Goal: Information Seeking & Learning: Learn about a topic

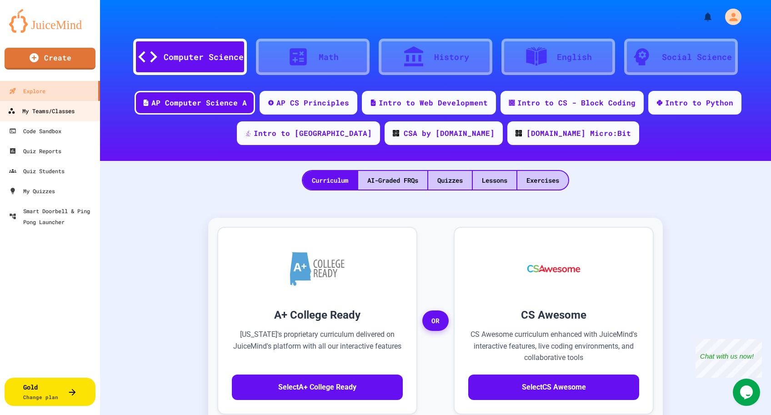
click at [42, 112] on div "My Teams/Classes" at bounding box center [41, 110] width 67 height 11
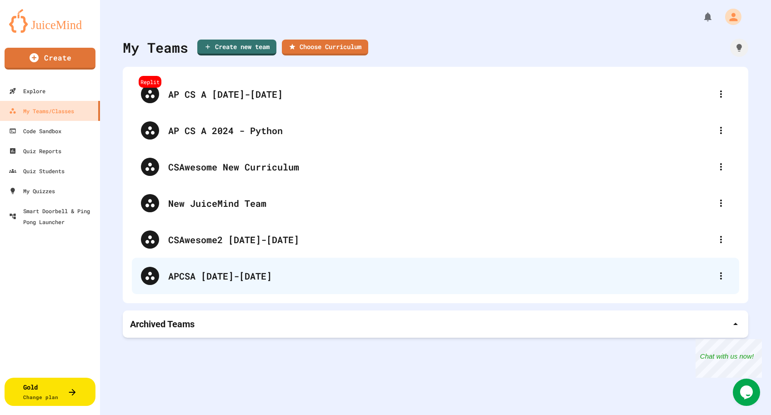
click at [254, 272] on div "APCSA [DATE]-[DATE]" at bounding box center [439, 276] width 543 height 14
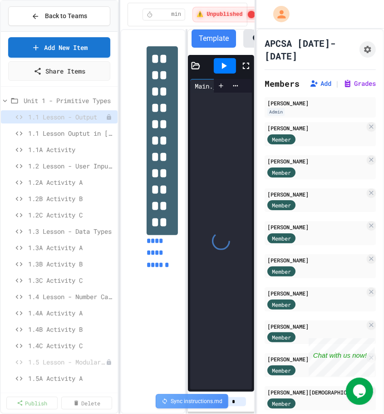
click at [122, 228] on div "**********" at bounding box center [192, 207] width 384 height 414
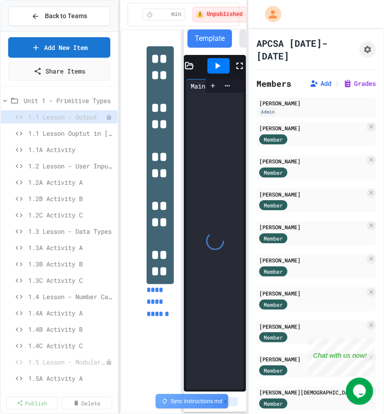
click at [249, 225] on div "**********" at bounding box center [192, 207] width 384 height 414
click at [63, 145] on div "1.1A Activity" at bounding box center [59, 149] width 117 height 13
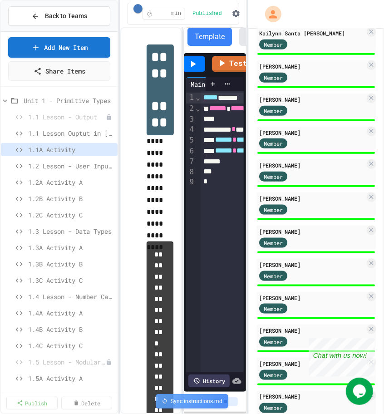
scroll to position [541, 0]
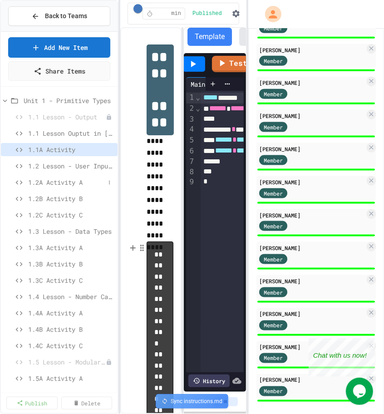
click at [57, 180] on span "1.2A Activity A" at bounding box center [66, 183] width 77 height 10
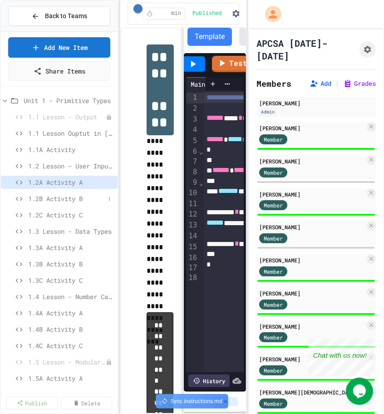
click at [41, 198] on span "1.2B Activity B" at bounding box center [66, 199] width 77 height 10
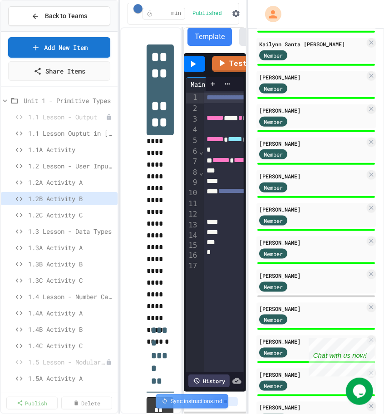
scroll to position [449, 0]
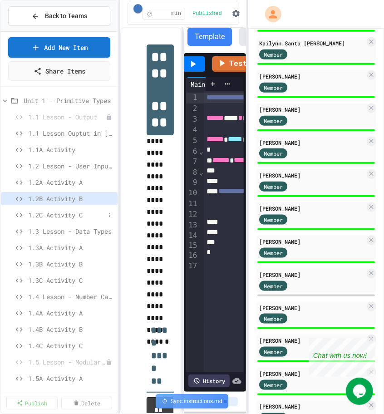
click at [85, 213] on span "1.2C Activity C" at bounding box center [66, 215] width 77 height 10
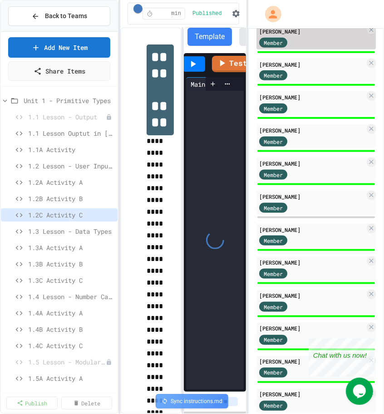
scroll to position [541, 0]
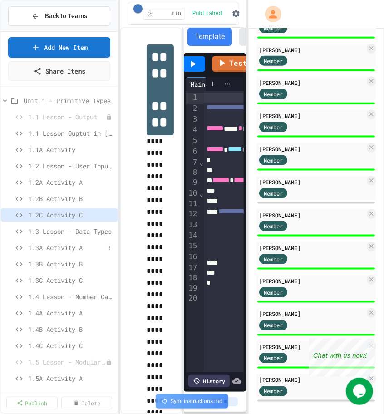
click at [69, 249] on span "1.3A Activity A" at bounding box center [66, 248] width 77 height 10
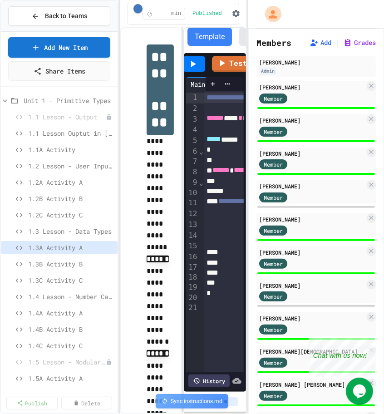
scroll to position [46, 0]
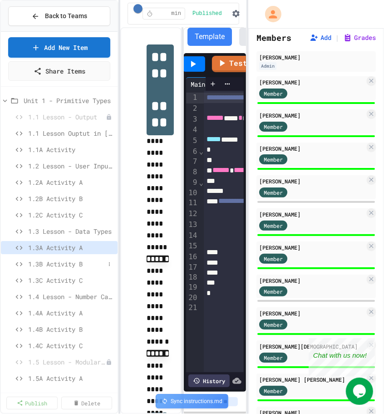
click at [61, 263] on span "1.3B Activity B" at bounding box center [66, 264] width 77 height 10
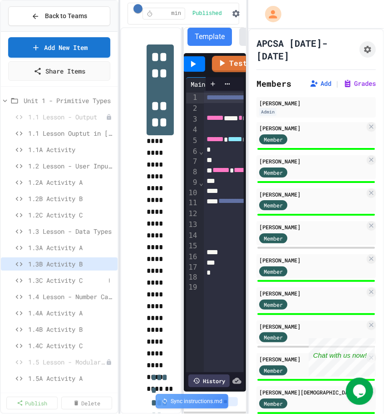
click at [49, 281] on span "1.3C Activity C" at bounding box center [66, 281] width 77 height 10
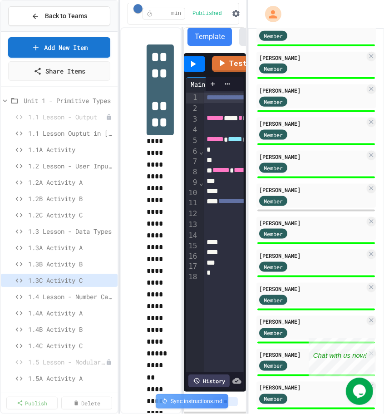
scroll to position [541, 0]
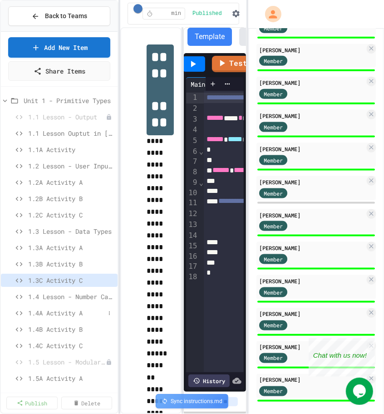
click at [42, 315] on span "1.4A Activity A" at bounding box center [66, 314] width 77 height 10
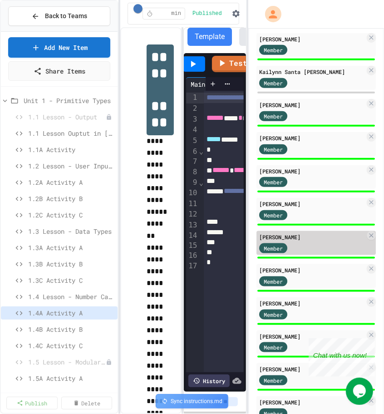
scroll to position [421, 0]
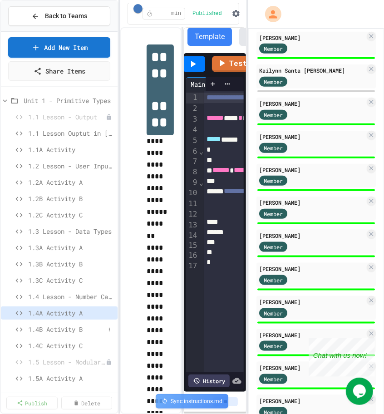
click at [46, 331] on span "1.4B Activity B" at bounding box center [66, 330] width 77 height 10
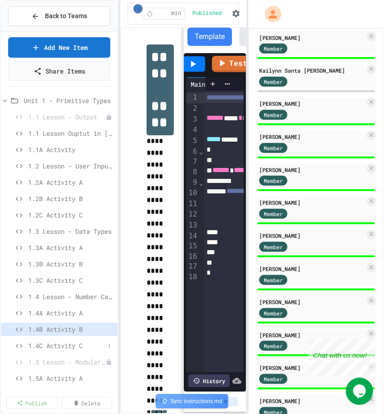
click at [74, 342] on span "1.4C Activity C" at bounding box center [66, 346] width 77 height 10
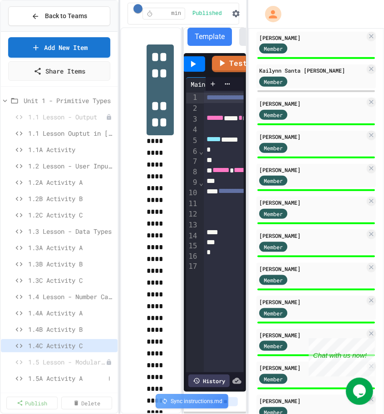
click at [35, 380] on span "1.5A Activity A" at bounding box center [66, 379] width 77 height 10
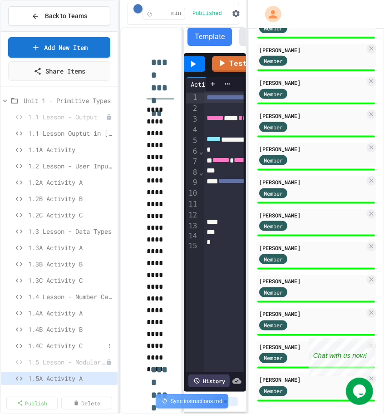
scroll to position [61, 0]
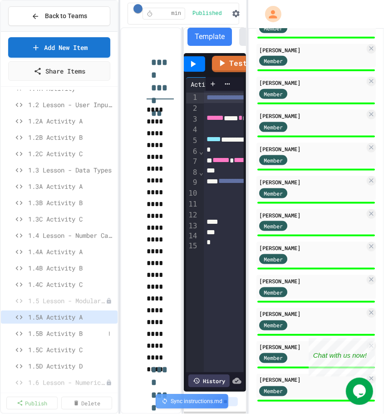
click at [50, 333] on span "1.5B Activity B" at bounding box center [66, 334] width 77 height 10
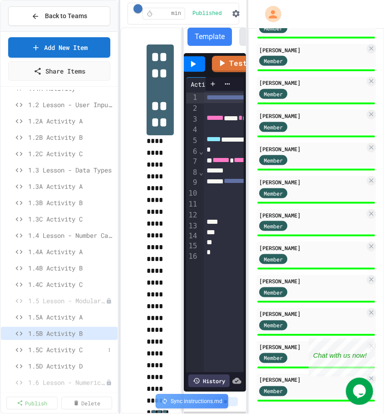
click at [85, 349] on span "1.5C Activity C" at bounding box center [66, 350] width 77 height 10
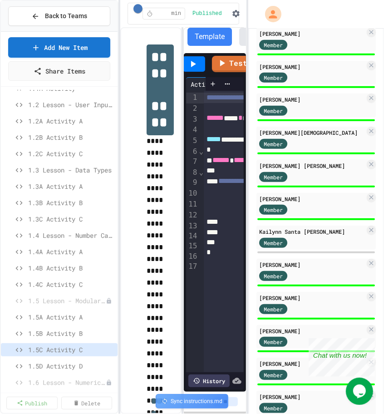
scroll to position [268, 0]
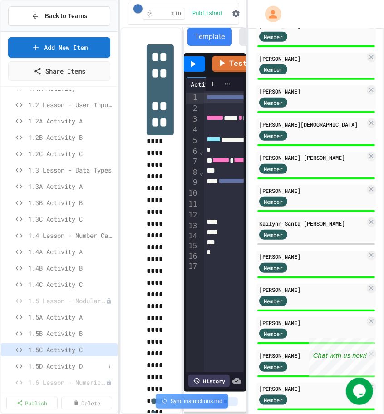
click at [67, 369] on span "1.5D Activity D" at bounding box center [66, 367] width 77 height 10
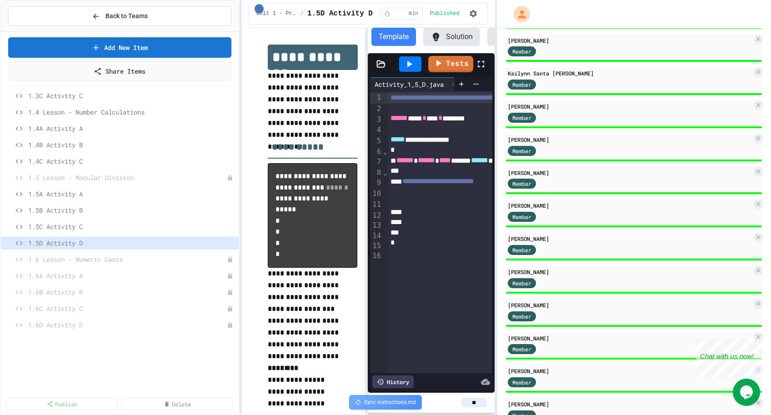
scroll to position [181, 0]
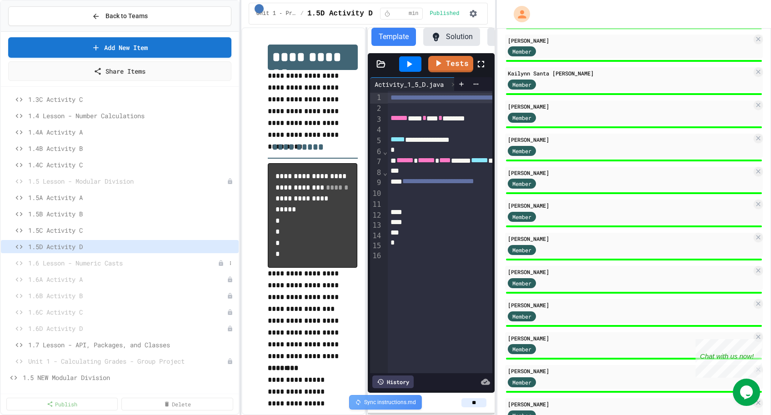
click at [89, 261] on span "1.6 Lesson - Numeric Casts" at bounding box center [122, 263] width 189 height 10
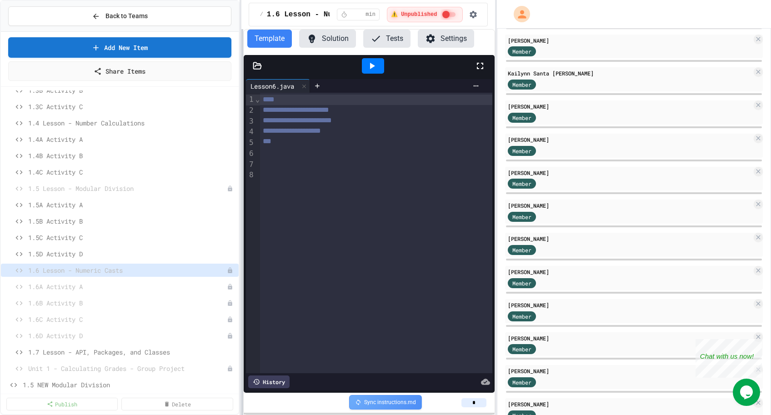
click at [239, 125] on div "**********" at bounding box center [385, 207] width 771 height 415
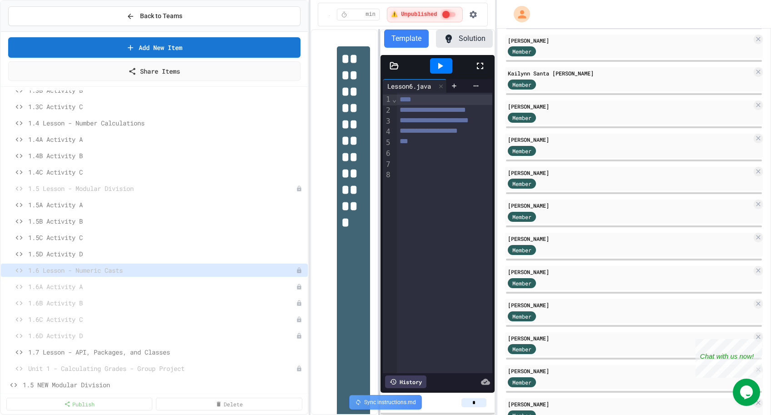
click at [308, 129] on div "**********" at bounding box center [385, 207] width 771 height 415
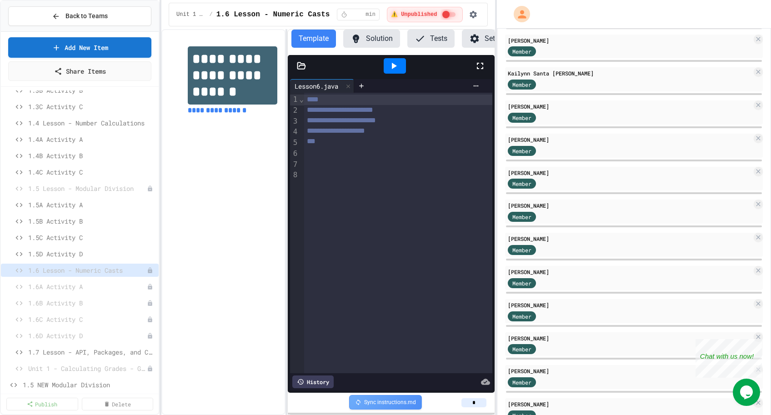
click at [163, 143] on div "**********" at bounding box center [385, 207] width 771 height 415
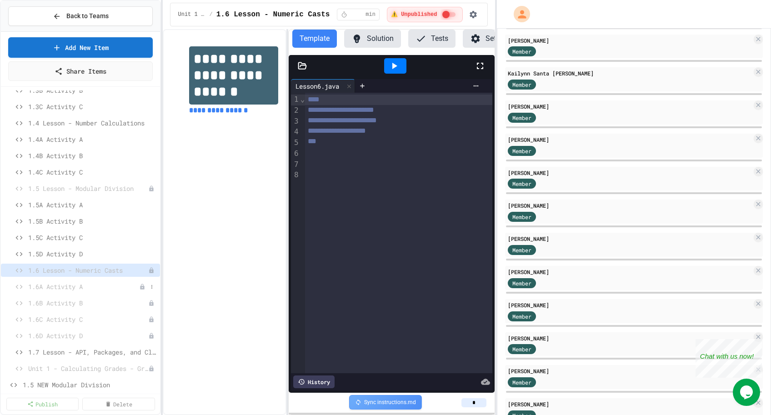
click at [77, 285] on span "1.6A Activity A" at bounding box center [83, 287] width 111 height 10
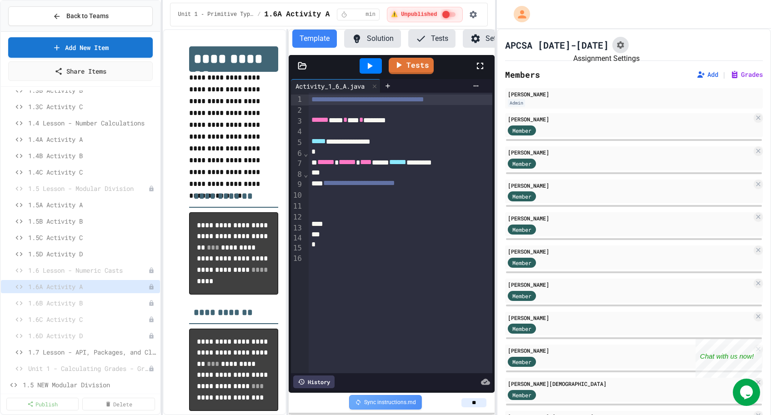
click at [617, 45] on icon "Assignment Settings" at bounding box center [620, 44] width 7 height 7
click at [380, 42] on button "Solution" at bounding box center [372, 39] width 57 height 18
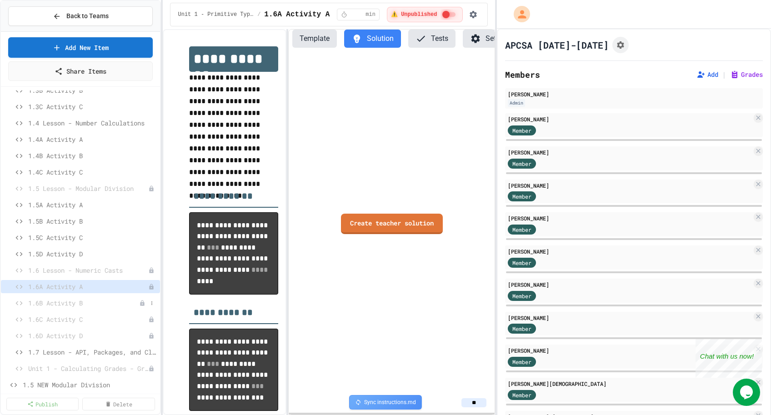
click at [74, 304] on span "1.6B Activity B" at bounding box center [83, 303] width 111 height 10
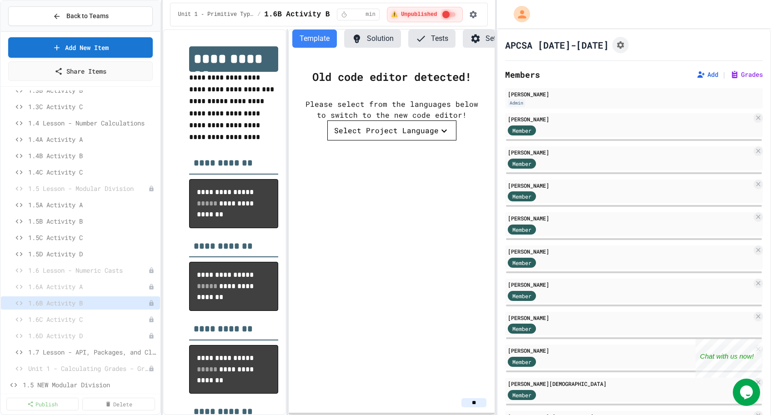
click at [388, 130] on div "Select Project Language" at bounding box center [386, 130] width 105 height 11
click at [667, 250] on li "Java" at bounding box center [715, 258] width 97 height 16
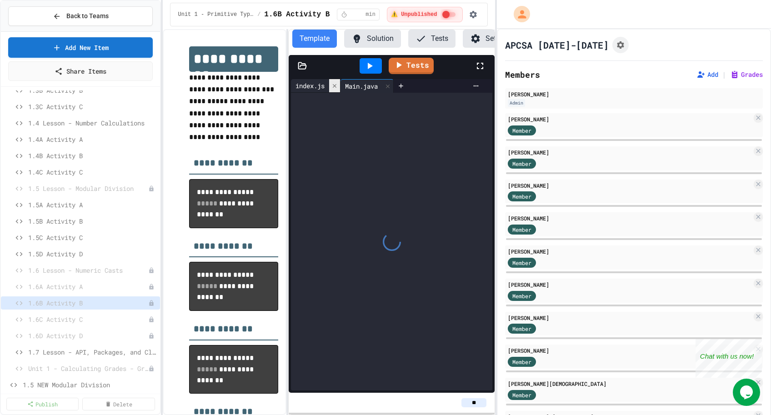
click at [335, 86] on icon at bounding box center [335, 86] width 4 height 4
click at [298, 67] on icon at bounding box center [302, 65] width 8 height 6
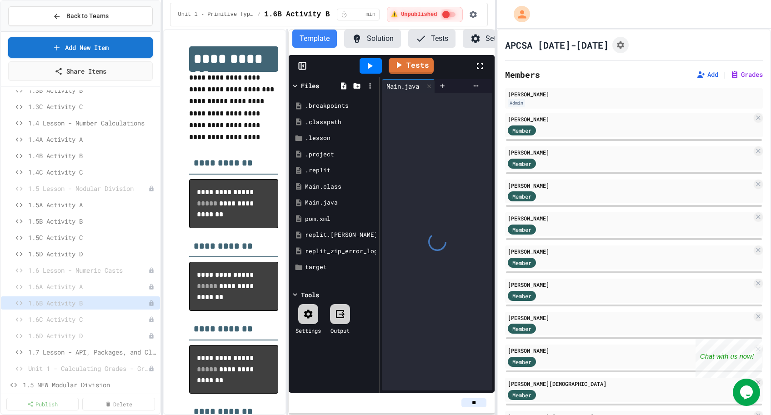
click at [298, 67] on icon at bounding box center [302, 65] width 9 height 9
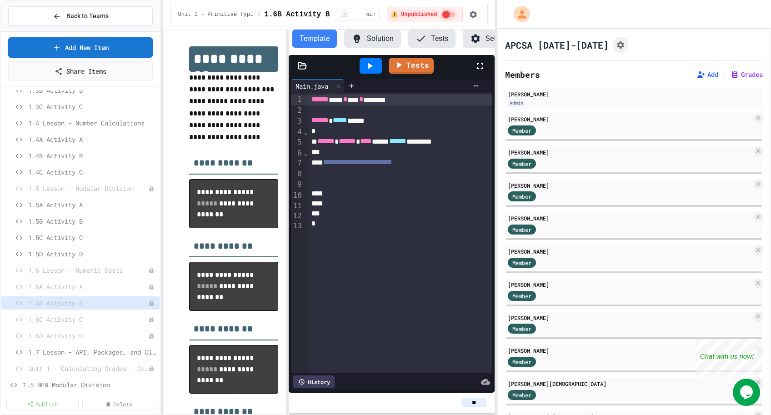
click at [303, 64] on icon at bounding box center [302, 65] width 8 height 6
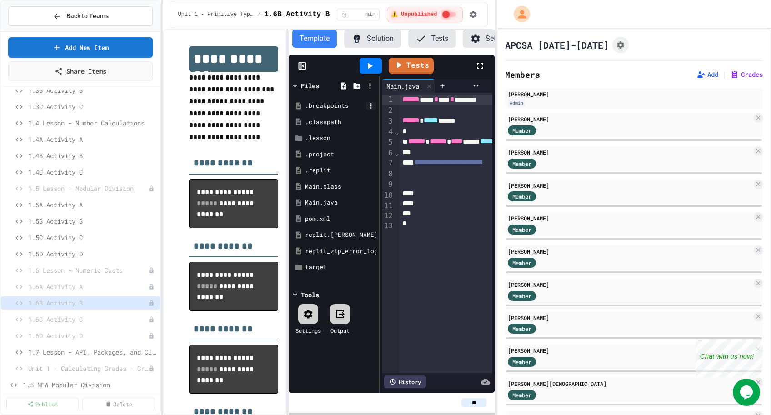
click at [373, 106] on icon at bounding box center [371, 106] width 8 height 8
click at [664, 246] on div at bounding box center [672, 251] width 16 height 11
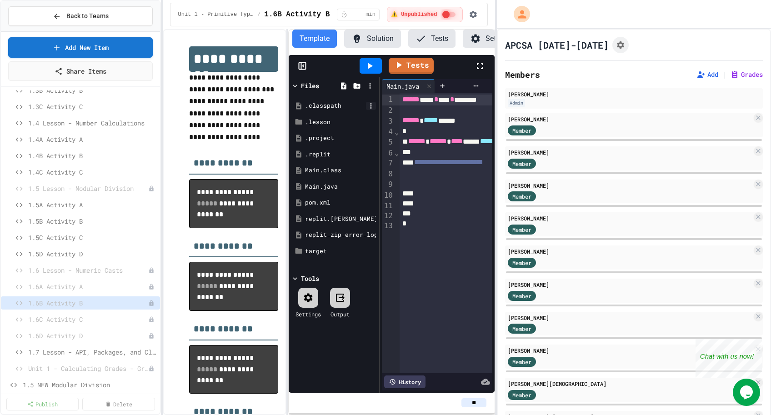
click at [372, 104] on icon at bounding box center [371, 106] width 8 height 8
click at [664, 246] on icon at bounding box center [669, 251] width 11 height 11
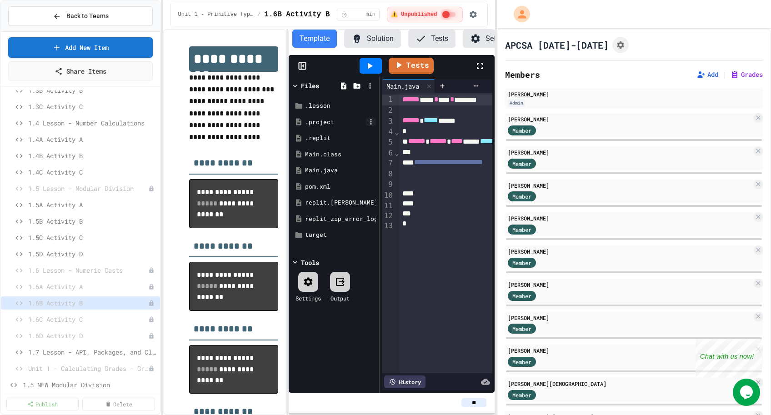
click at [370, 122] on icon at bounding box center [371, 122] width 8 height 8
click at [664, 279] on icon at bounding box center [669, 284] width 11 height 11
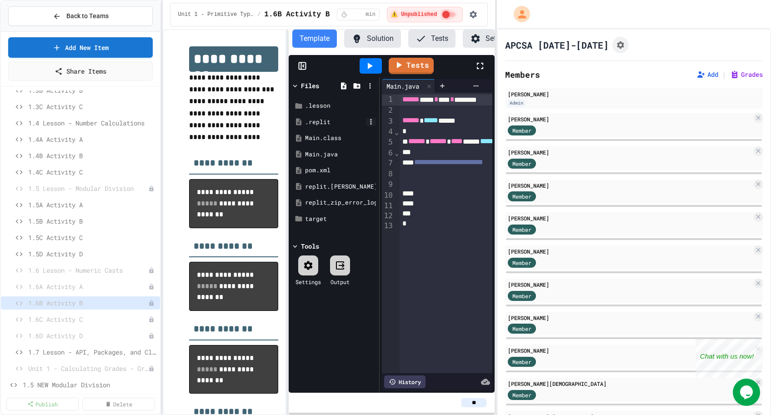
click at [374, 121] on icon at bounding box center [371, 122] width 8 height 8
click at [664, 279] on icon at bounding box center [669, 284] width 11 height 11
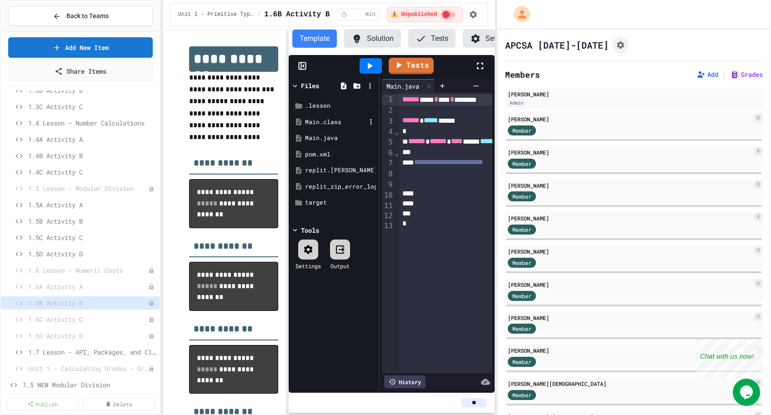
click at [374, 117] on div "Main.class" at bounding box center [334, 122] width 86 height 16
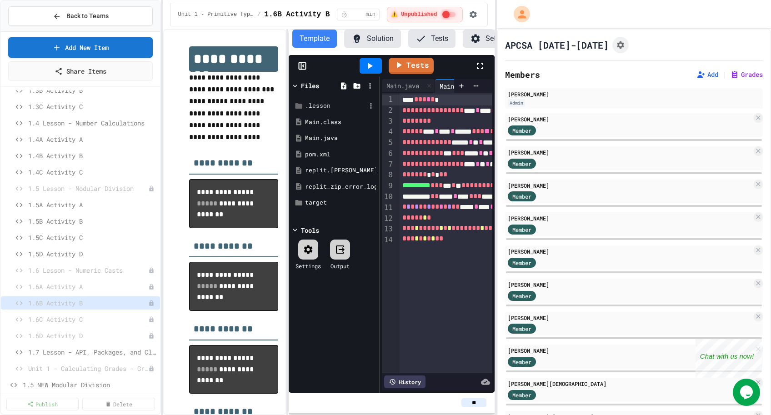
click at [327, 109] on div ".lesson" at bounding box center [335, 105] width 61 height 9
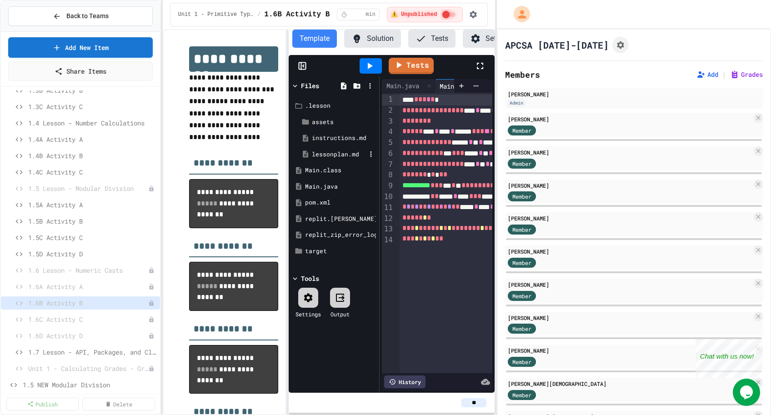
click at [325, 155] on div "lessonplan.md" at bounding box center [339, 154] width 54 height 9
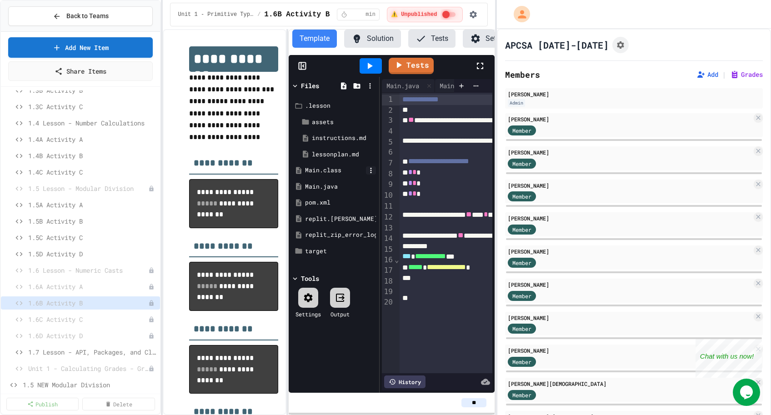
click at [370, 170] on icon at bounding box center [370, 170] width 1 height 5
click at [664, 375] on div at bounding box center [672, 380] width 16 height 11
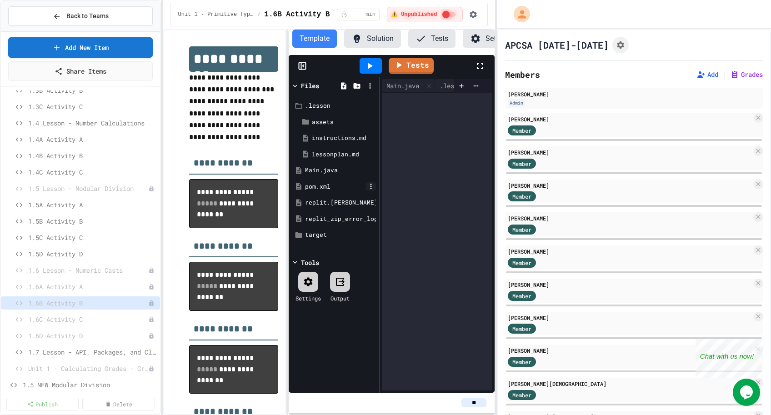
click at [373, 185] on icon at bounding box center [371, 186] width 8 height 8
click at [657, 405] on li "Delete" at bounding box center [688, 413] width 62 height 16
click at [372, 185] on icon at bounding box center [371, 186] width 8 height 8
click at [664, 408] on div at bounding box center [672, 413] width 16 height 11
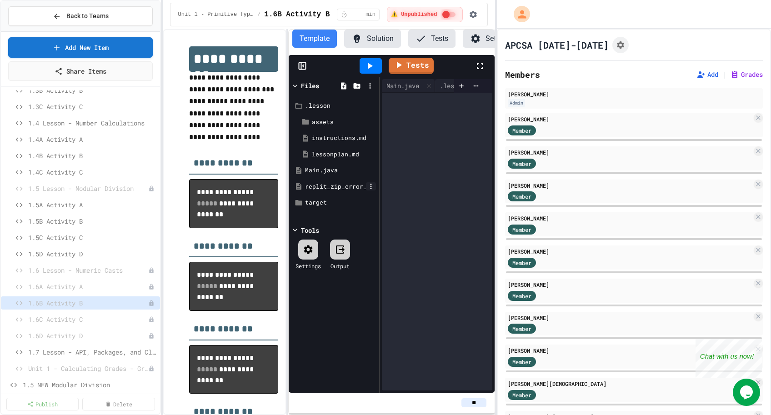
click at [371, 184] on icon at bounding box center [370, 186] width 1 height 5
click at [664, 408] on div at bounding box center [672, 413] width 16 height 11
click at [371, 187] on icon at bounding box center [371, 186] width 8 height 8
click at [300, 262] on div at bounding box center [385, 207] width 771 height 415
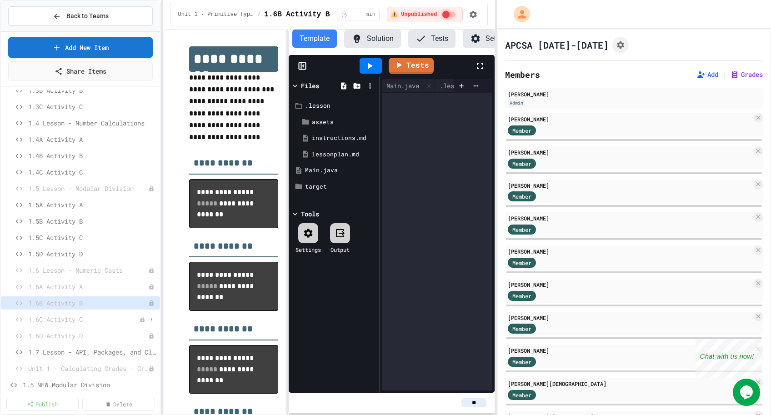
click at [74, 321] on span "1.6C Activity C" at bounding box center [83, 319] width 111 height 10
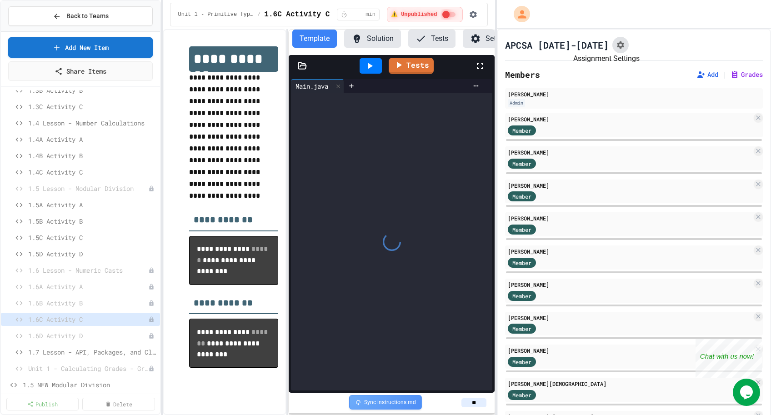
click at [617, 47] on icon "Assignment Settings" at bounding box center [620, 44] width 7 height 7
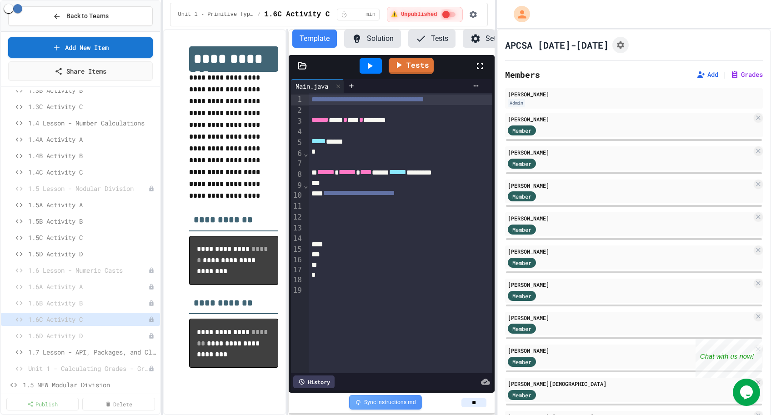
scroll to position [564, 0]
click at [54, 339] on span "1.6D Activity D" at bounding box center [83, 336] width 111 height 10
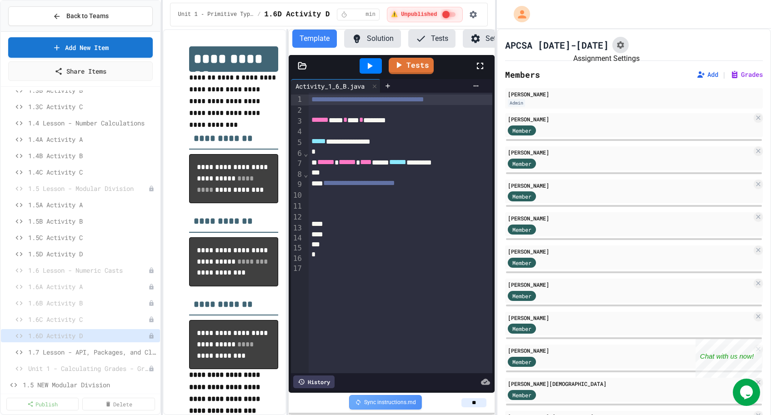
click at [612, 43] on button "Assignment Settings" at bounding box center [620, 45] width 16 height 16
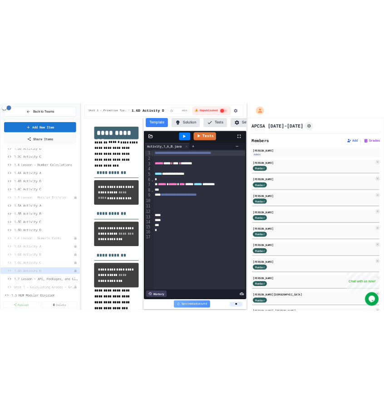
scroll to position [564, 0]
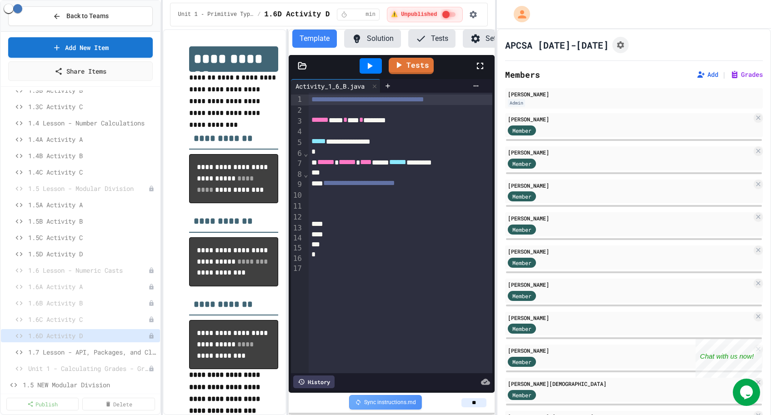
click at [73, 319] on span "1.6C Activity C" at bounding box center [83, 319] width 111 height 10
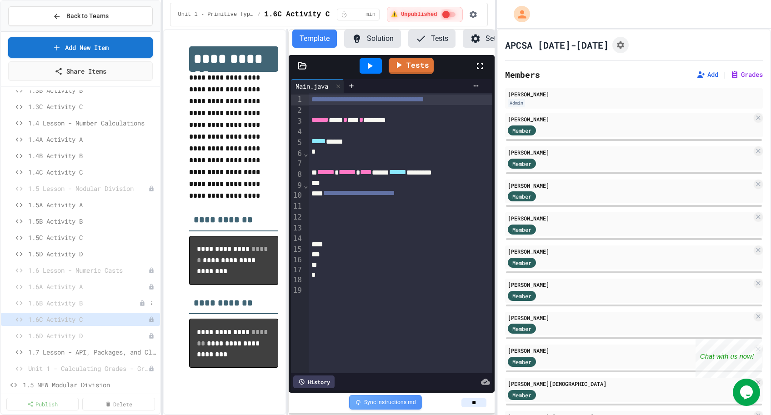
click at [83, 304] on span "1.6B Activity B" at bounding box center [83, 303] width 111 height 10
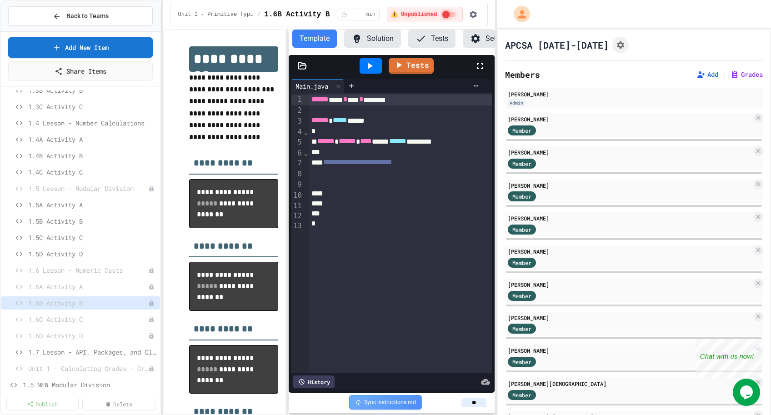
click at [304, 66] on icon at bounding box center [302, 65] width 9 height 9
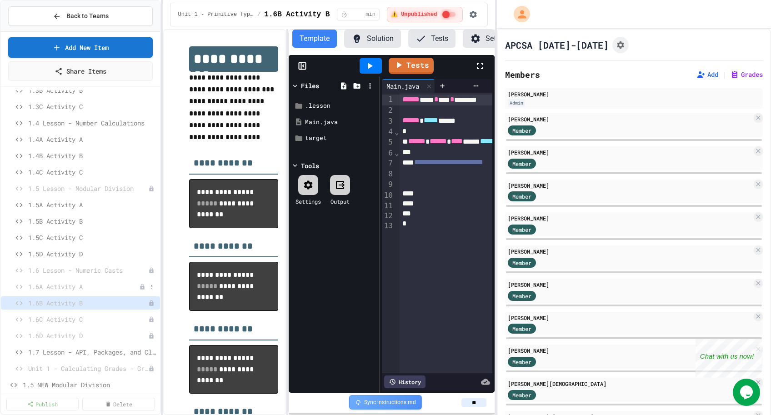
click at [100, 283] on span "1.6A Activity A" at bounding box center [83, 287] width 111 height 10
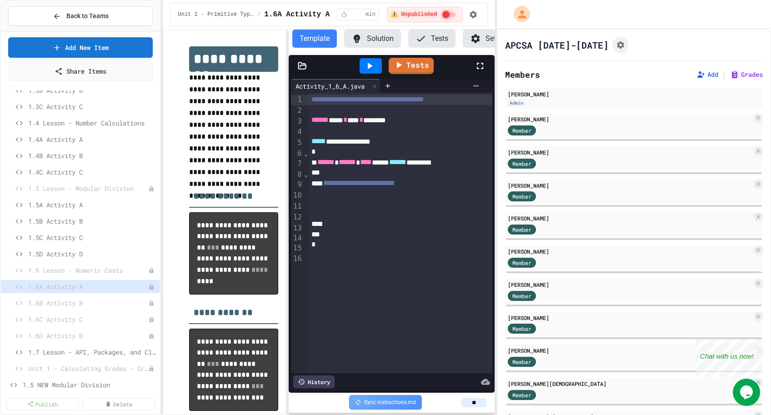
click at [303, 65] on icon at bounding box center [302, 65] width 8 height 6
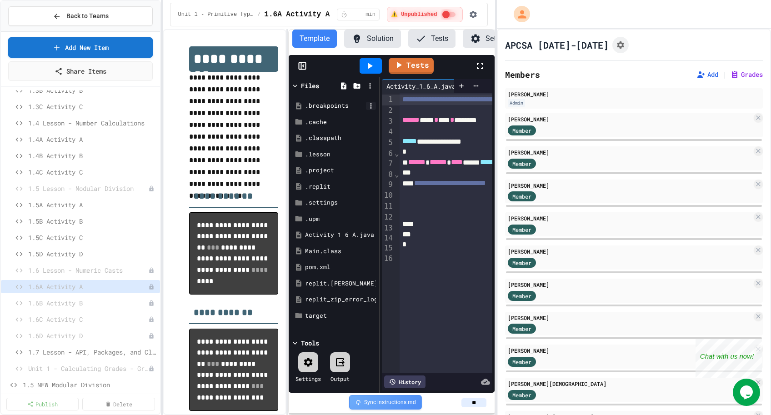
click at [374, 105] on icon at bounding box center [371, 106] width 8 height 8
click at [664, 246] on icon at bounding box center [669, 251] width 11 height 11
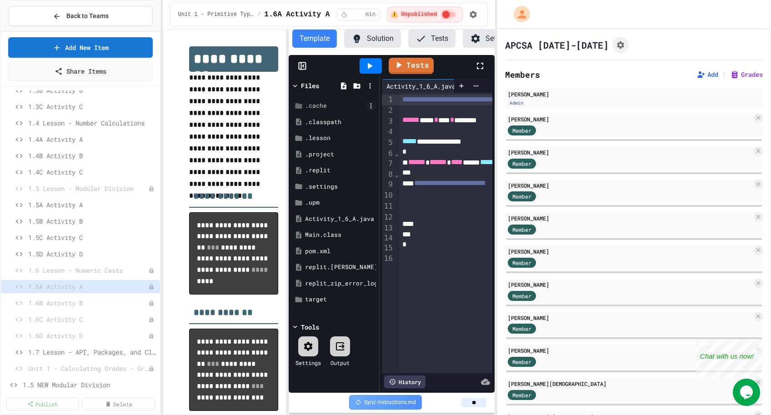
click at [372, 104] on icon at bounding box center [371, 106] width 8 height 8
click at [664, 279] on icon at bounding box center [669, 284] width 11 height 11
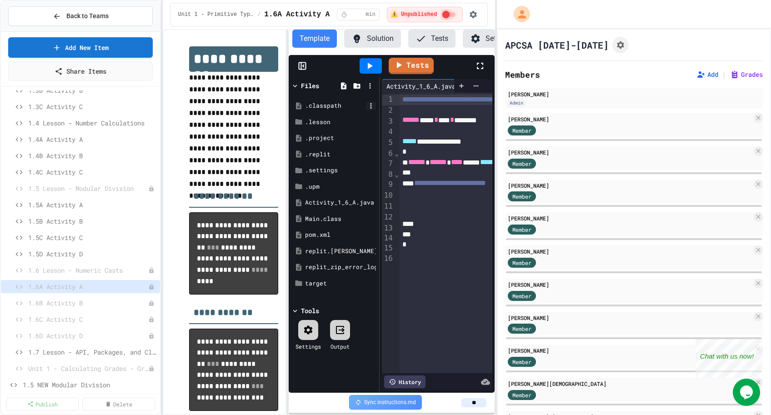
click at [370, 107] on icon at bounding box center [371, 106] width 8 height 8
click at [664, 246] on div at bounding box center [672, 251] width 16 height 11
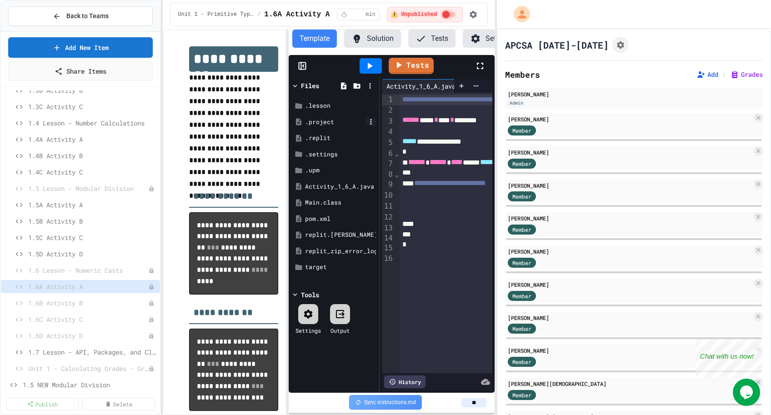
click at [370, 120] on icon at bounding box center [371, 122] width 8 height 8
click at [664, 279] on div at bounding box center [672, 284] width 16 height 11
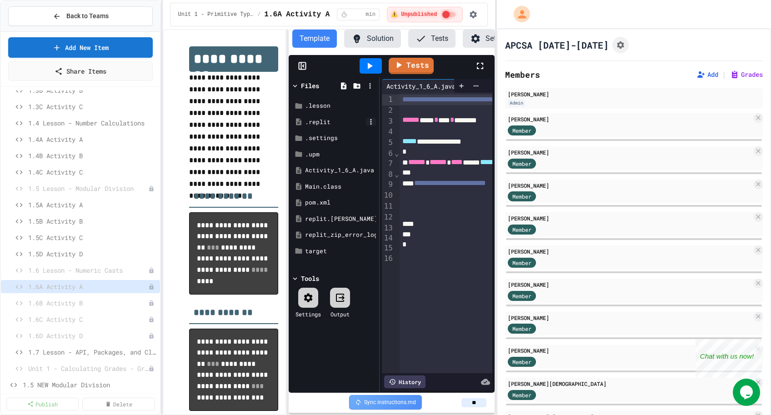
click at [372, 121] on icon at bounding box center [371, 122] width 8 height 8
click at [664, 279] on div at bounding box center [672, 284] width 16 height 11
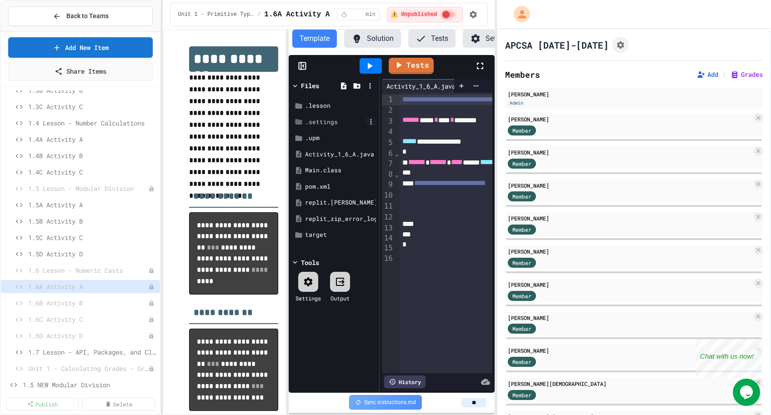
click at [369, 124] on icon at bounding box center [371, 122] width 8 height 8
click at [657, 309] on li "Delete" at bounding box center [689, 317] width 65 height 16
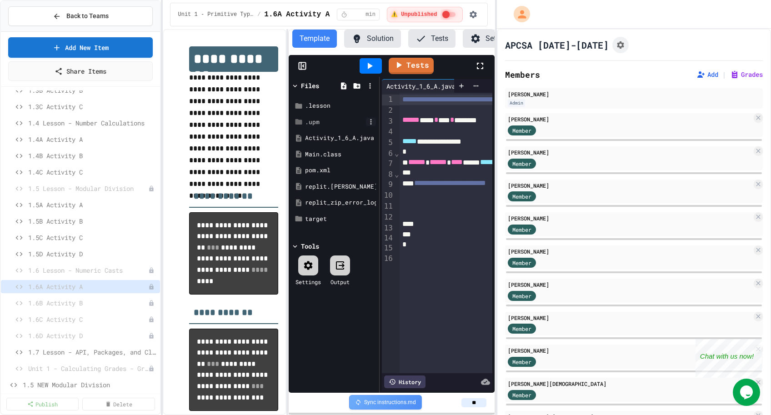
click at [371, 121] on icon at bounding box center [371, 122] width 8 height 8
click at [657, 309] on li "Delete" at bounding box center [689, 317] width 65 height 16
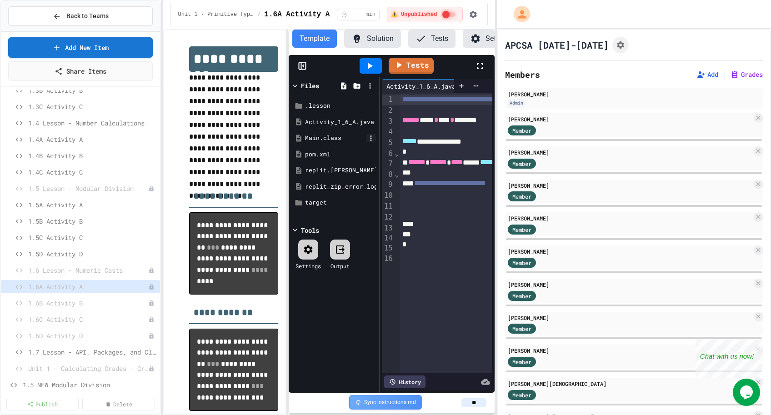
click at [372, 138] on icon at bounding box center [371, 138] width 8 height 8
click at [657, 308] on li "Delete" at bounding box center [688, 316] width 62 height 16
click at [372, 134] on icon at bounding box center [371, 138] width 8 height 8
click at [664, 311] on div at bounding box center [672, 316] width 16 height 11
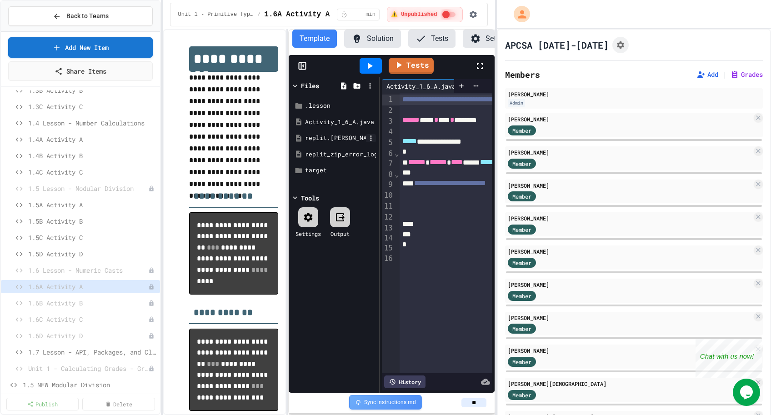
click at [372, 139] on icon at bounding box center [371, 138] width 8 height 8
click at [664, 311] on div at bounding box center [672, 316] width 16 height 11
click at [374, 136] on icon at bounding box center [371, 138] width 8 height 8
click at [657, 308] on li "Delete" at bounding box center [688, 316] width 62 height 16
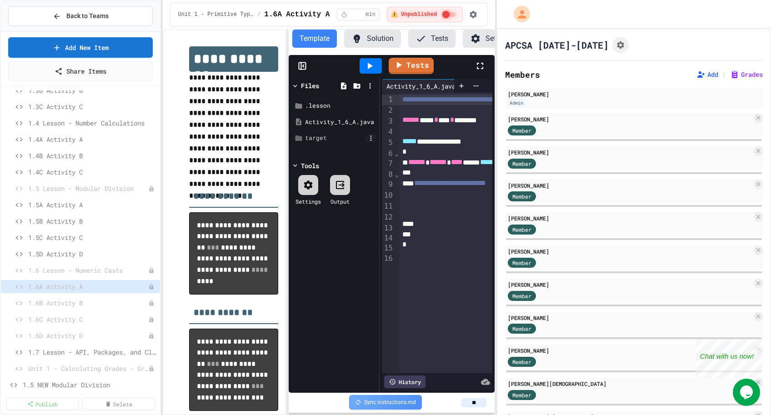
click at [368, 138] on icon at bounding box center [371, 138] width 8 height 8
click at [664, 344] on div at bounding box center [672, 349] width 16 height 11
click at [306, 175] on div at bounding box center [308, 169] width 20 height 20
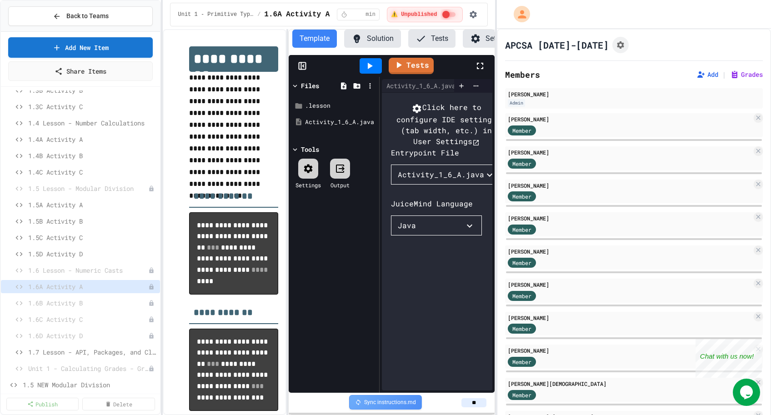
click at [306, 175] on div at bounding box center [308, 169] width 20 height 20
click at [315, 98] on div ".lesson" at bounding box center [334, 106] width 86 height 16
click at [316, 136] on div "Activity_1_6_A.java" at bounding box center [335, 138] width 61 height 9
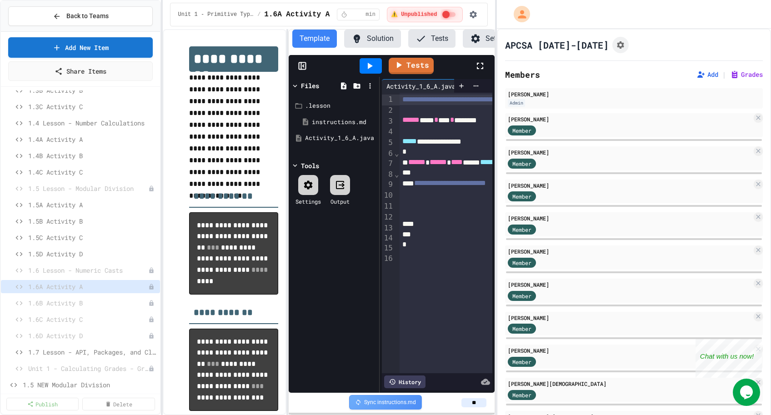
click at [297, 65] on div at bounding box center [302, 65] width 27 height 9
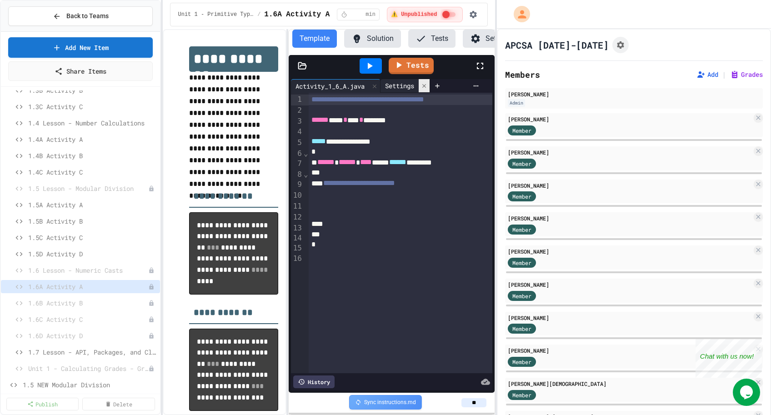
click at [427, 85] on icon at bounding box center [424, 86] width 6 height 6
click at [52, 301] on span "1.6B Activity B" at bounding box center [83, 303] width 111 height 10
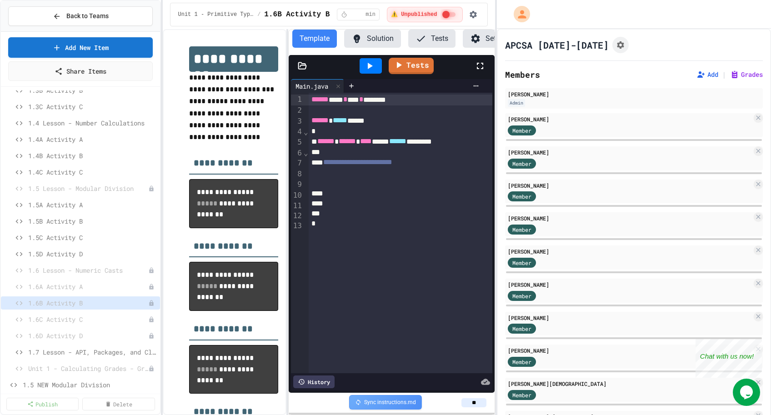
click at [301, 67] on icon at bounding box center [302, 65] width 9 height 9
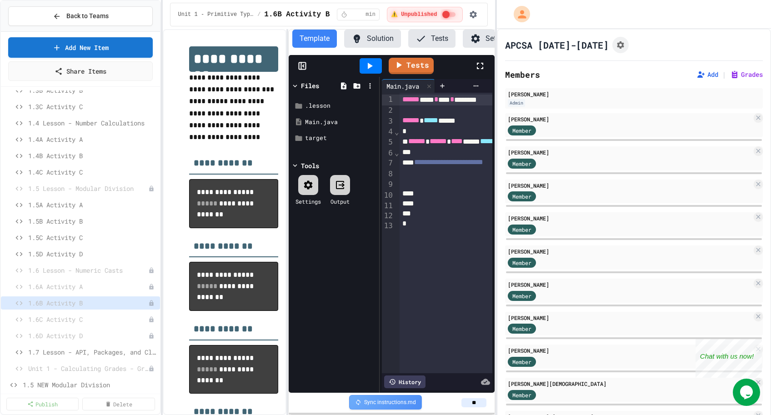
click at [301, 67] on icon at bounding box center [301, 66] width 0 height 7
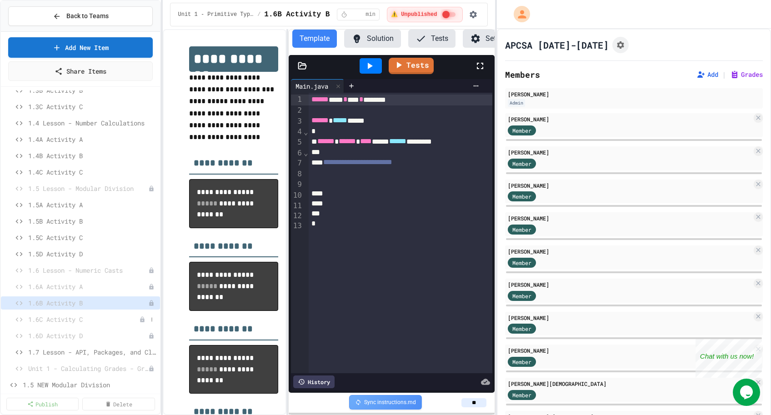
click at [63, 316] on span "1.6C Activity C" at bounding box center [83, 319] width 111 height 10
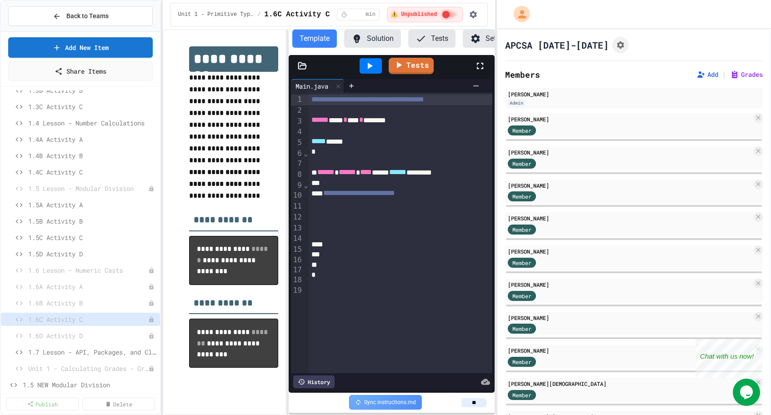
click at [302, 67] on icon at bounding box center [302, 65] width 9 height 9
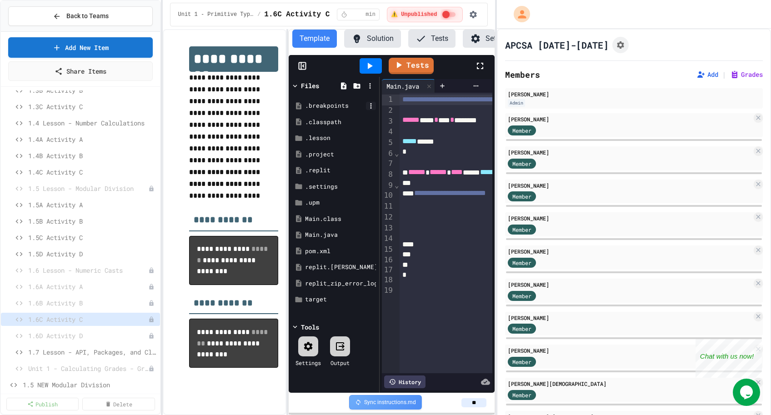
click at [372, 105] on icon at bounding box center [371, 106] width 8 height 8
click at [664, 246] on icon at bounding box center [669, 251] width 11 height 11
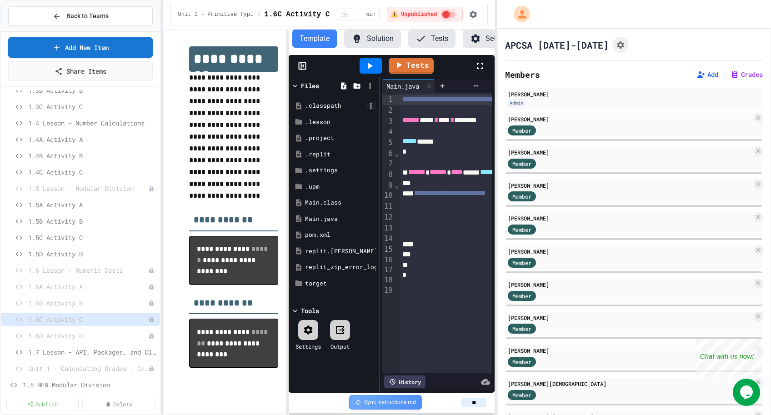
click at [370, 104] on icon at bounding box center [370, 105] width 1 height 5
click at [657, 244] on li "Delete" at bounding box center [688, 252] width 62 height 16
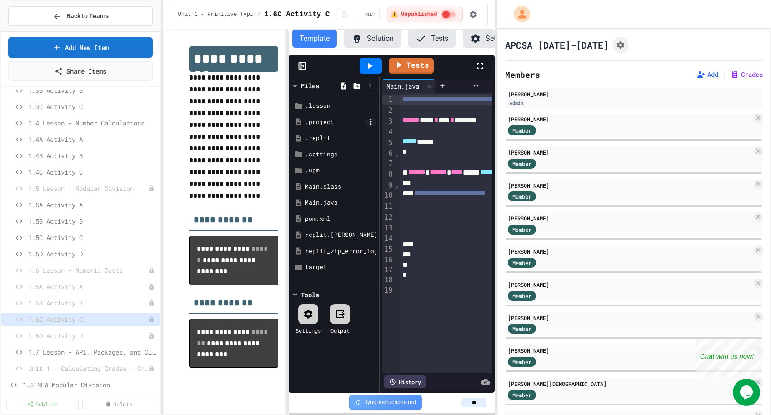
click at [372, 119] on icon at bounding box center [371, 122] width 8 height 8
click at [664, 279] on div at bounding box center [672, 284] width 16 height 11
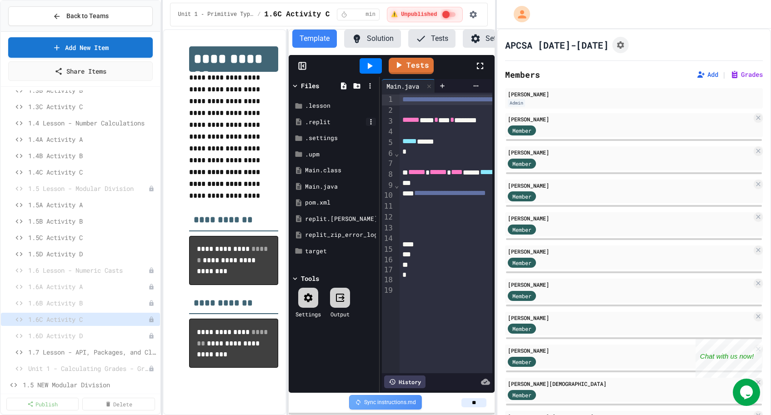
click at [372, 122] on icon at bounding box center [371, 122] width 8 height 8
click at [664, 279] on div at bounding box center [672, 284] width 16 height 11
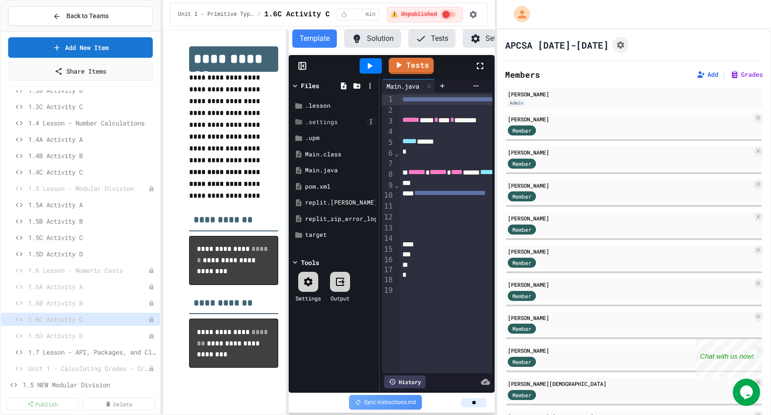
click at [371, 120] on icon at bounding box center [370, 121] width 1 height 5
click at [657, 309] on li "Delete" at bounding box center [689, 317] width 65 height 16
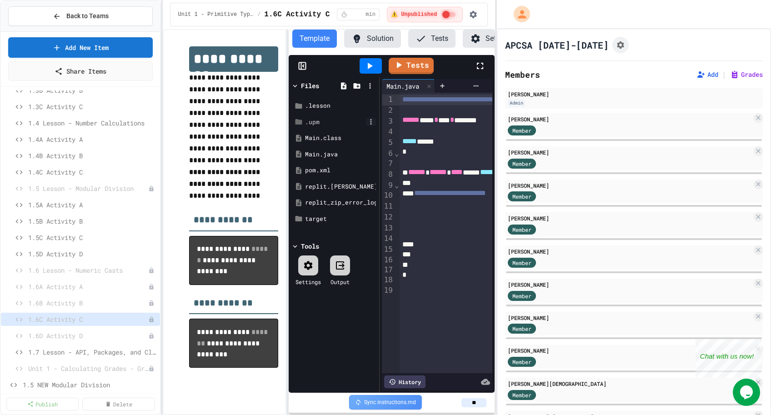
click at [368, 119] on icon at bounding box center [371, 122] width 8 height 8
click at [664, 311] on icon at bounding box center [669, 316] width 11 height 11
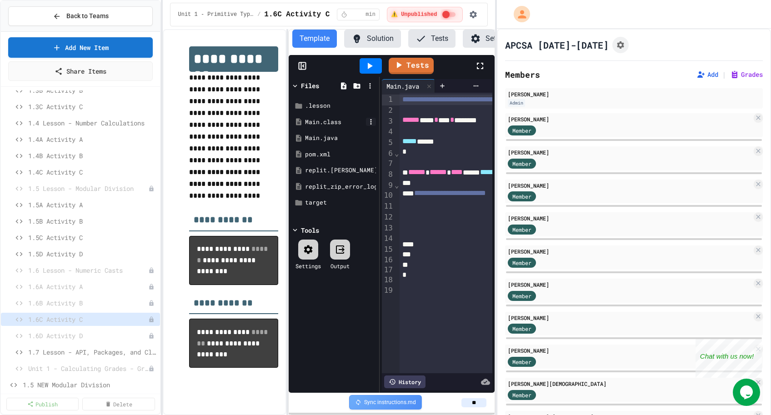
click at [373, 122] on icon at bounding box center [371, 122] width 8 height 8
click at [657, 276] on li "Delete" at bounding box center [688, 284] width 62 height 16
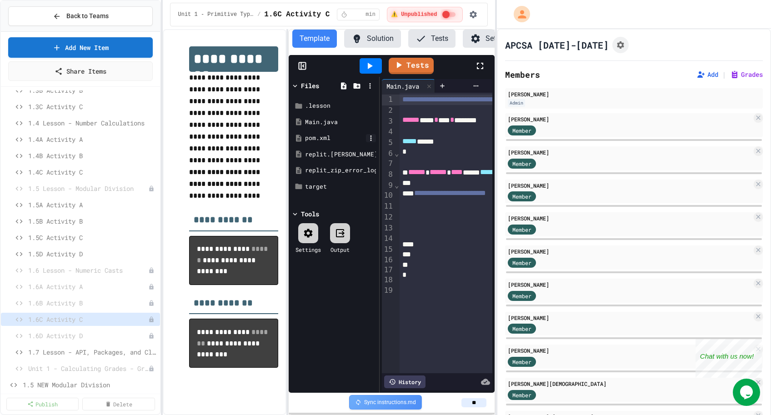
click at [370, 136] on icon at bounding box center [371, 138] width 8 height 8
click at [664, 311] on div at bounding box center [672, 316] width 16 height 11
click at [373, 136] on icon at bounding box center [371, 138] width 8 height 8
click at [657, 308] on li "Delete" at bounding box center [688, 316] width 62 height 16
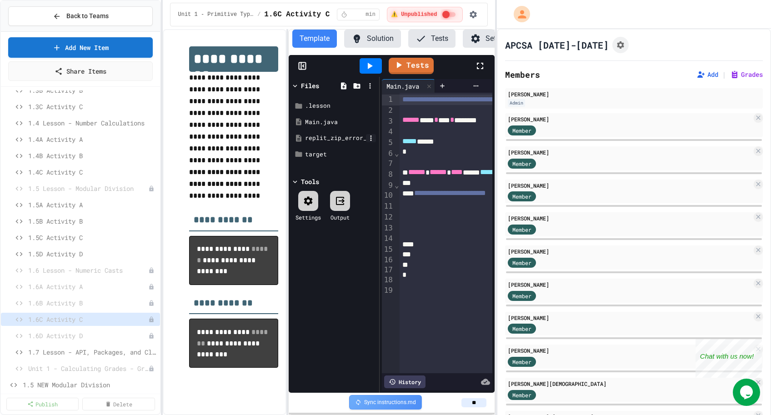
click at [370, 139] on icon at bounding box center [371, 138] width 8 height 8
click at [664, 311] on div at bounding box center [672, 316] width 16 height 11
click at [370, 139] on icon at bounding box center [371, 138] width 8 height 8
click at [657, 341] on li "Delete" at bounding box center [689, 349] width 65 height 16
click at [73, 334] on span "1.6D Activity D" at bounding box center [83, 336] width 111 height 10
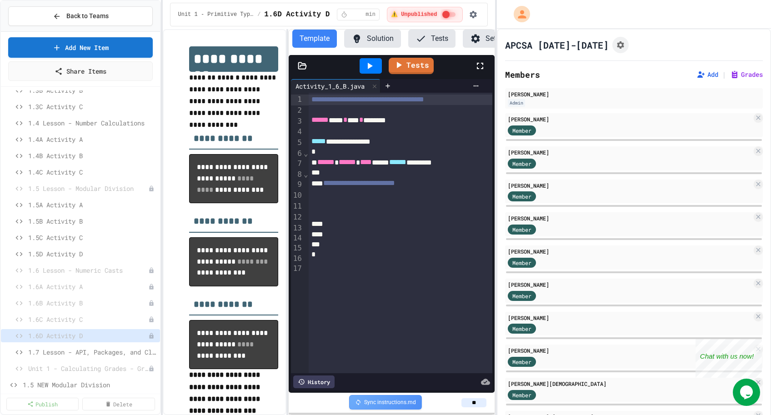
click at [304, 64] on icon at bounding box center [302, 65] width 9 height 9
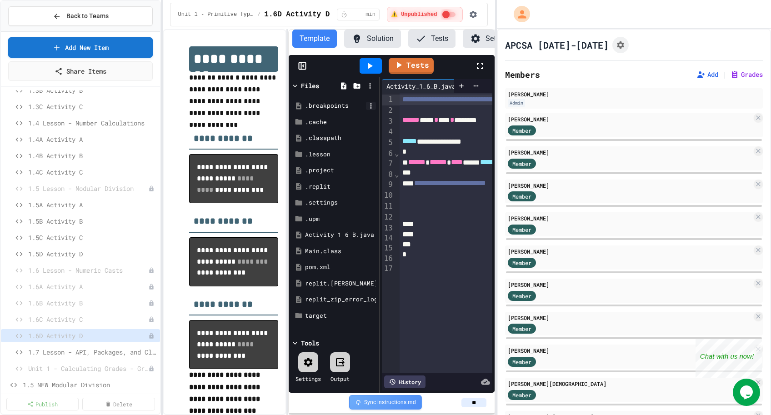
click at [371, 106] on icon at bounding box center [370, 105] width 1 height 5
click at [657, 244] on li "Delete" at bounding box center [688, 252] width 62 height 16
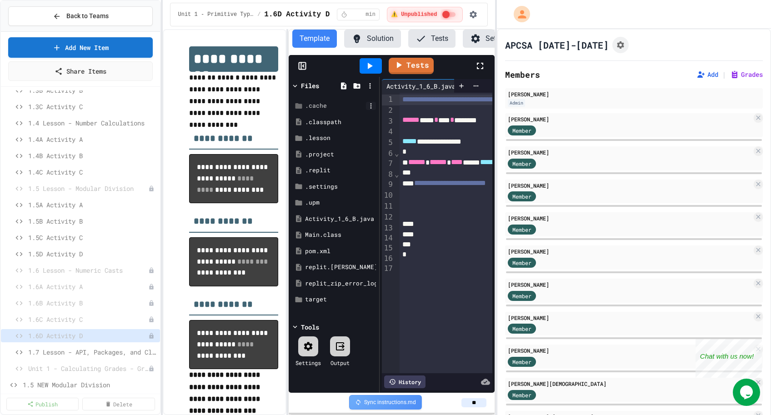
click at [371, 105] on icon at bounding box center [371, 106] width 8 height 8
click at [664, 279] on div at bounding box center [672, 284] width 16 height 11
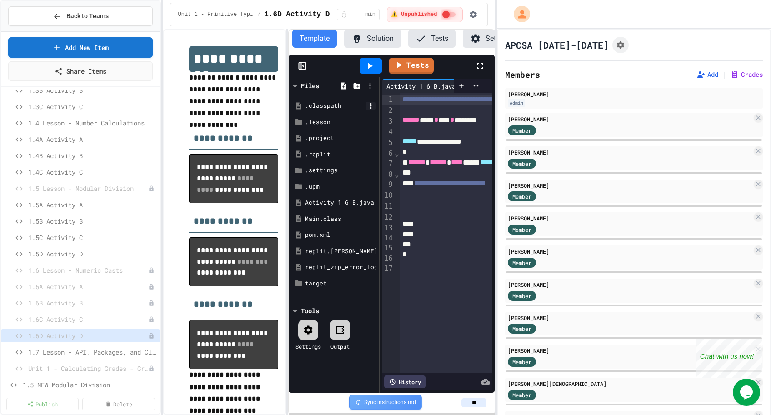
click at [373, 104] on icon at bounding box center [371, 106] width 8 height 8
click at [657, 244] on li "Delete" at bounding box center [688, 252] width 62 height 16
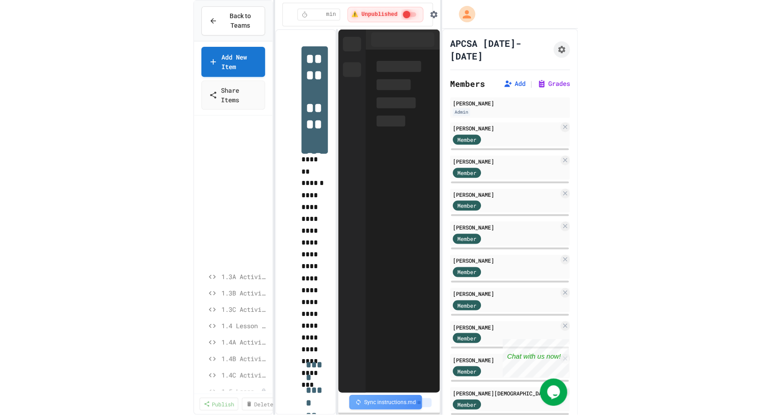
scroll to position [174, 0]
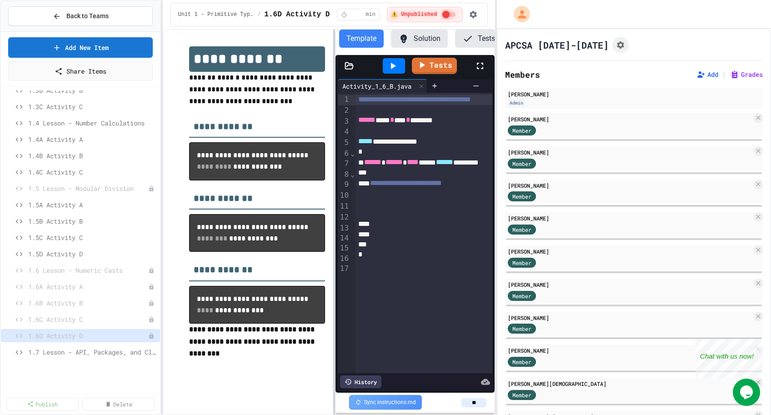
click at [335, 253] on div at bounding box center [334, 222] width 2 height 386
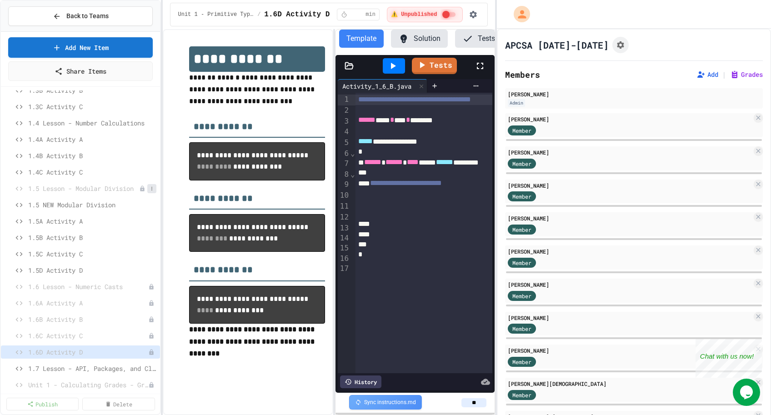
click at [150, 188] on icon at bounding box center [151, 188] width 5 height 5
click at [122, 243] on button "Delete" at bounding box center [127, 237] width 57 height 16
drag, startPoint x: 408, startPoint y: 223, endPoint x: 378, endPoint y: 224, distance: 30.0
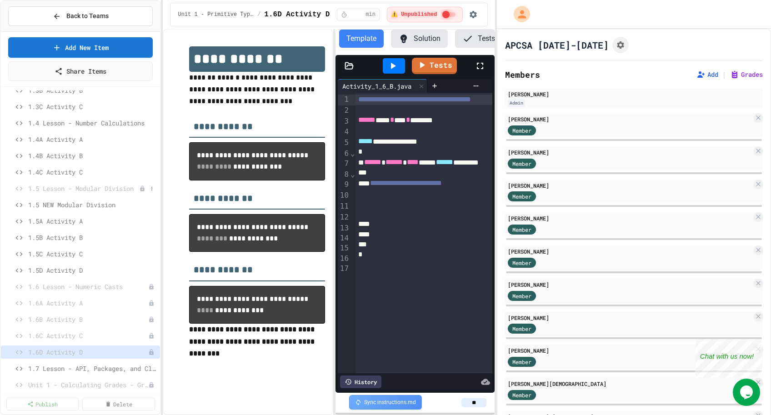
click at [92, 183] on div "1.5 Lesson - Modular Division" at bounding box center [80, 188] width 159 height 13
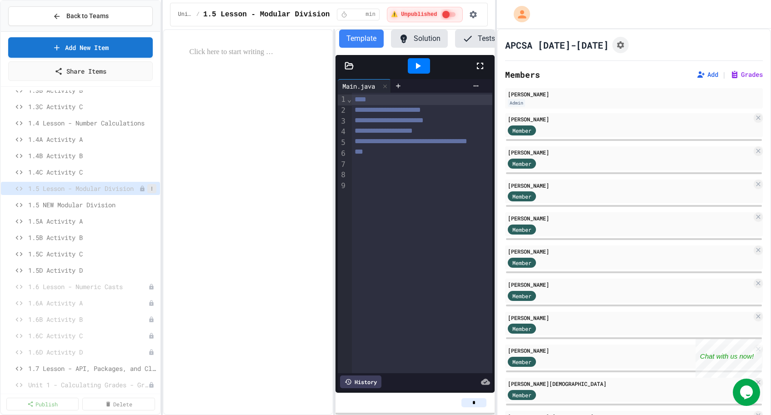
click at [151, 189] on icon at bounding box center [151, 188] width 5 height 5
click at [384, 138] on div at bounding box center [385, 207] width 771 height 415
click at [384, 138] on div "**********" at bounding box center [422, 141] width 140 height 10
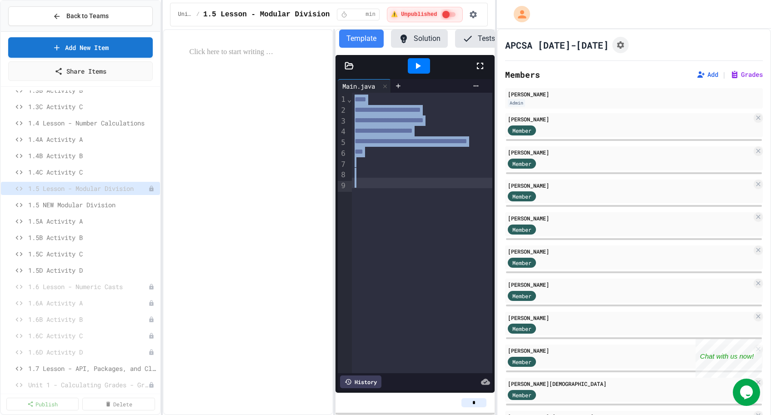
copy div "**********"
click at [105, 204] on span "1.5 NEW Modular Division" at bounding box center [87, 205] width 119 height 10
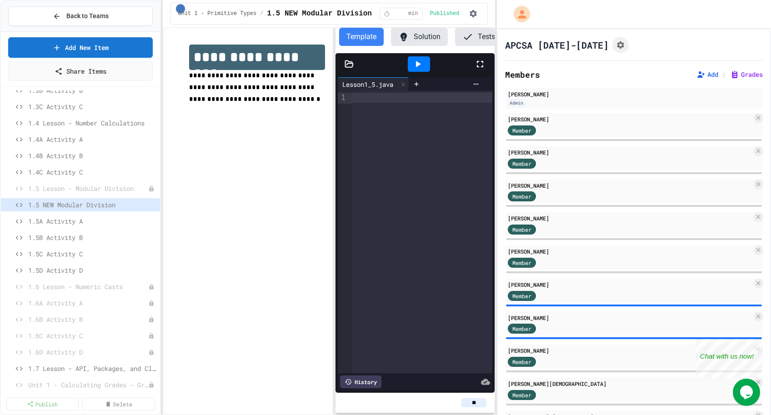
click at [377, 132] on div at bounding box center [422, 232] width 140 height 282
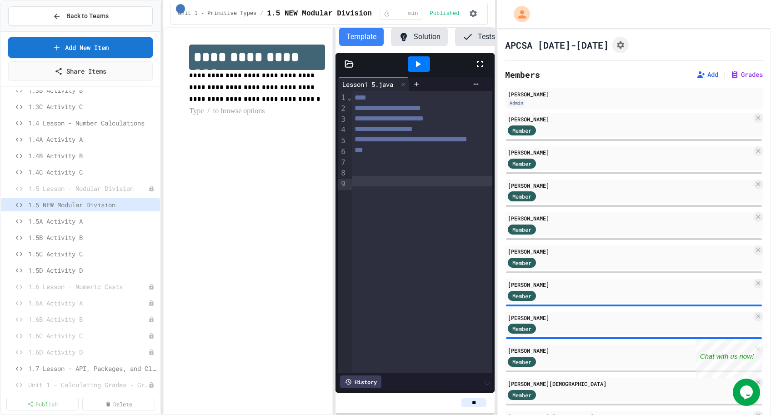
click at [293, 110] on p at bounding box center [256, 111] width 135 height 12
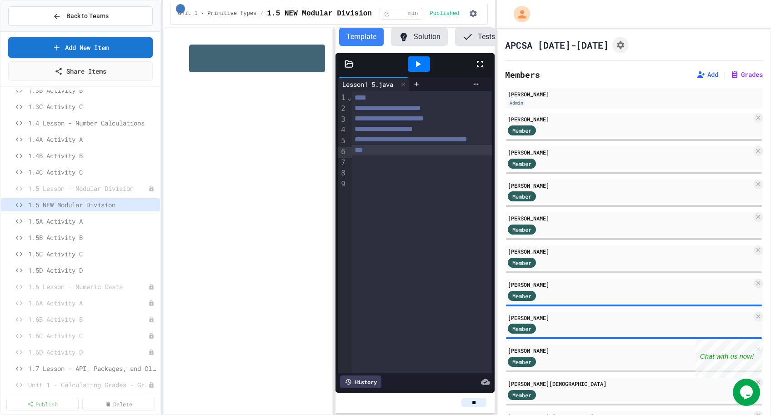
click at [384, 151] on div "**" at bounding box center [436, 150] width 168 height 10
click at [149, 188] on button at bounding box center [151, 188] width 9 height 9
click at [131, 240] on button "Delete" at bounding box center [127, 237] width 57 height 16
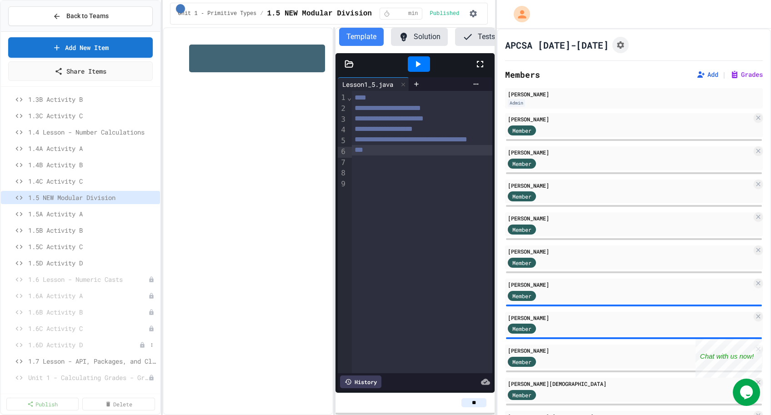
click at [69, 346] on span "1.6D Activity D" at bounding box center [83, 345] width 111 height 10
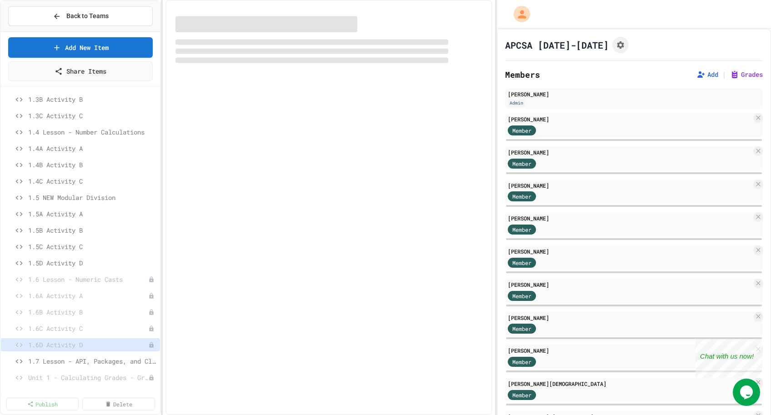
scroll to position [158, 0]
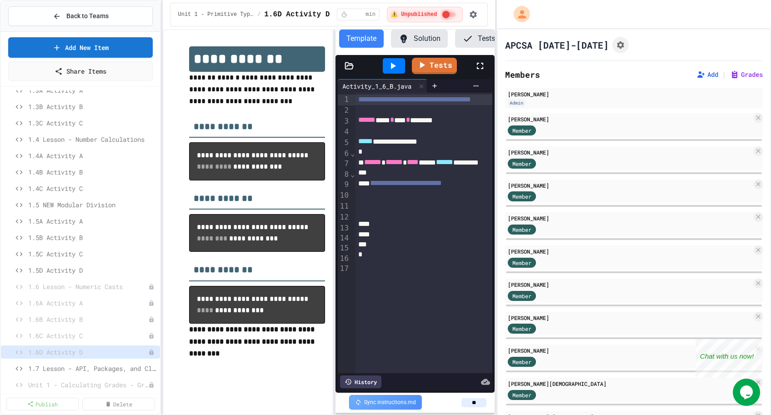
click at [348, 65] on icon at bounding box center [349, 65] width 8 height 6
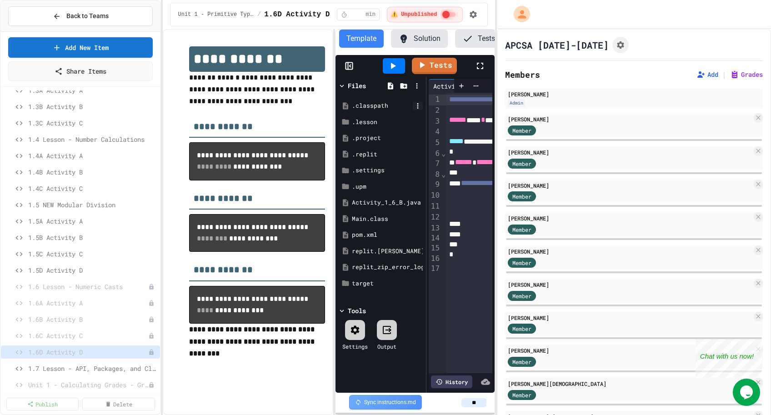
click at [384, 102] on icon at bounding box center [418, 106] width 8 height 8
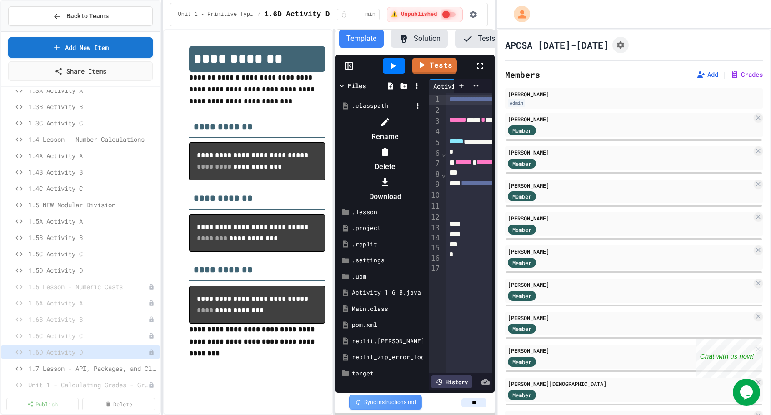
click at [384, 148] on icon at bounding box center [385, 152] width 6 height 8
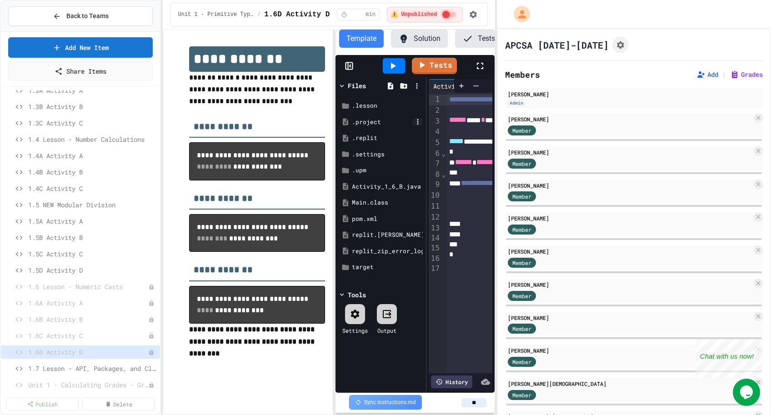
click at [384, 121] on icon at bounding box center [418, 122] width 8 height 8
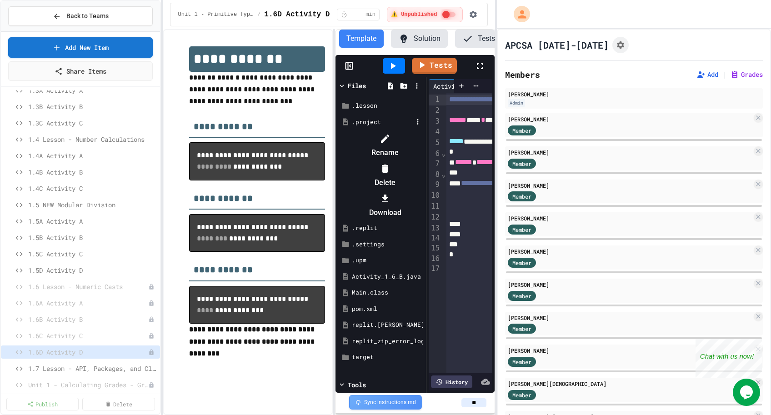
click at [384, 163] on icon at bounding box center [384, 168] width 11 height 11
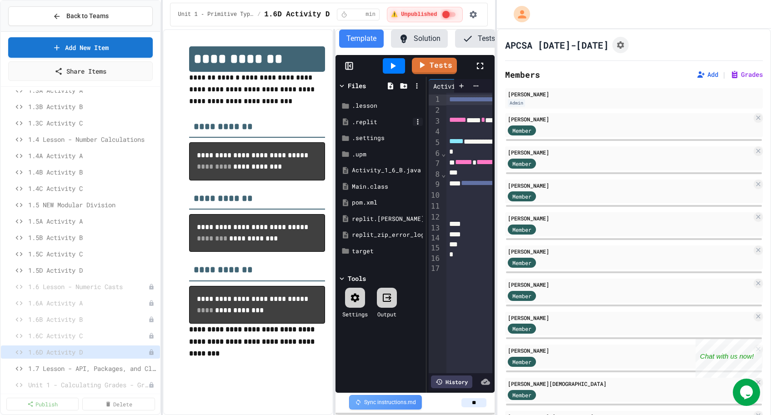
click at [384, 123] on icon at bounding box center [418, 122] width 8 height 8
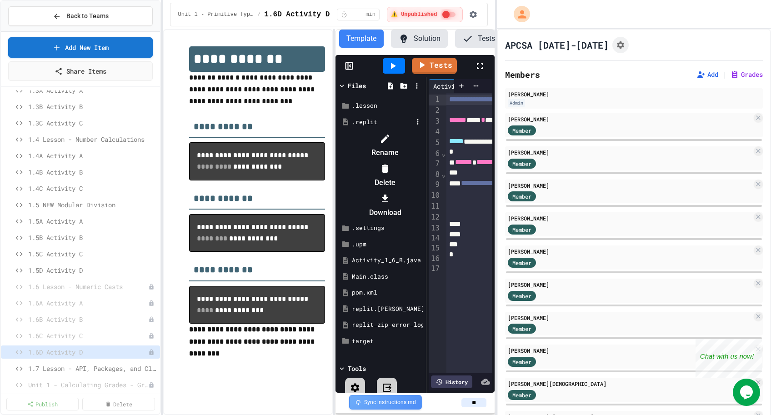
click at [384, 161] on div at bounding box center [385, 168] width 77 height 15
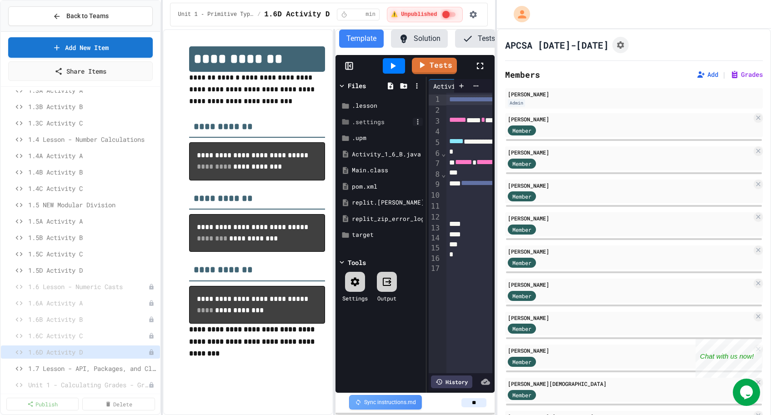
click at [384, 121] on icon at bounding box center [418, 122] width 8 height 8
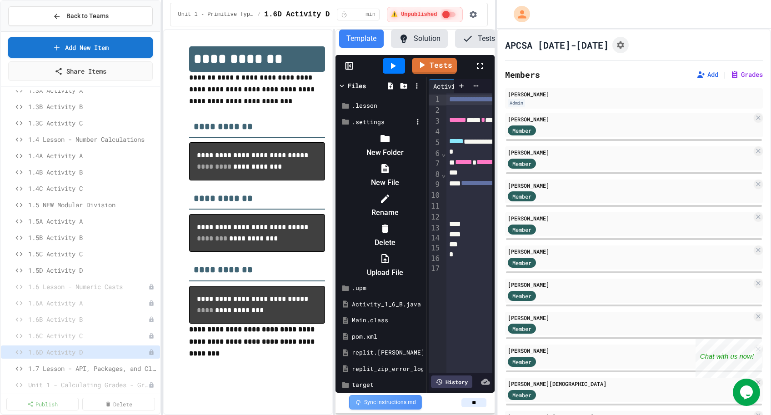
click at [384, 221] on li "Delete" at bounding box center [385, 235] width 77 height 29
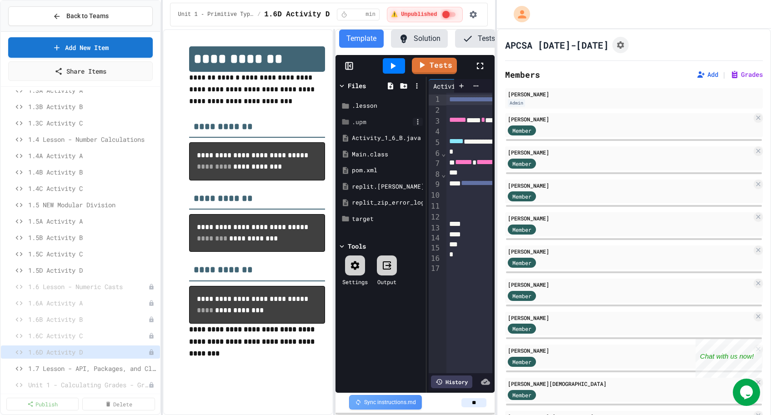
click at [384, 121] on icon at bounding box center [418, 122] width 8 height 8
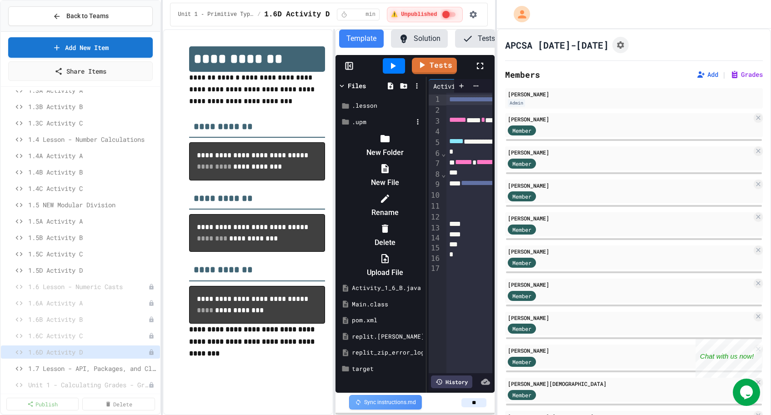
click at [384, 221] on li "Delete" at bounding box center [385, 235] width 77 height 29
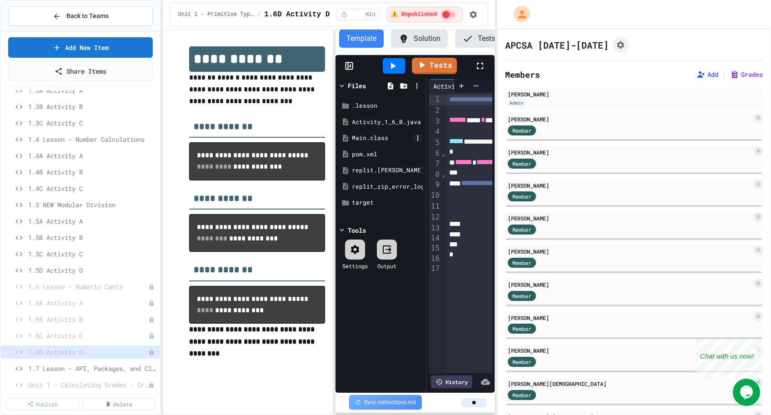
click at [384, 140] on icon at bounding box center [418, 138] width 8 height 8
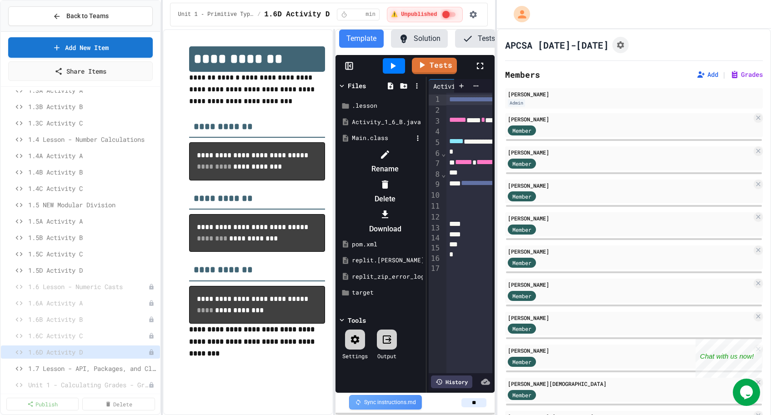
click at [384, 177] on li "Delete" at bounding box center [385, 191] width 77 height 29
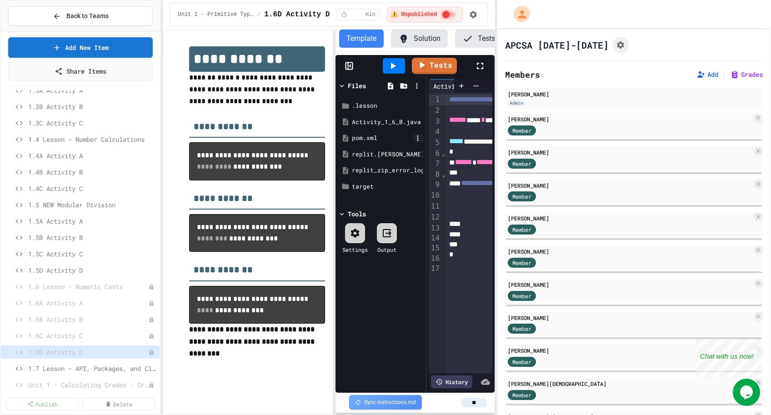
click at [384, 136] on icon at bounding box center [418, 138] width 8 height 8
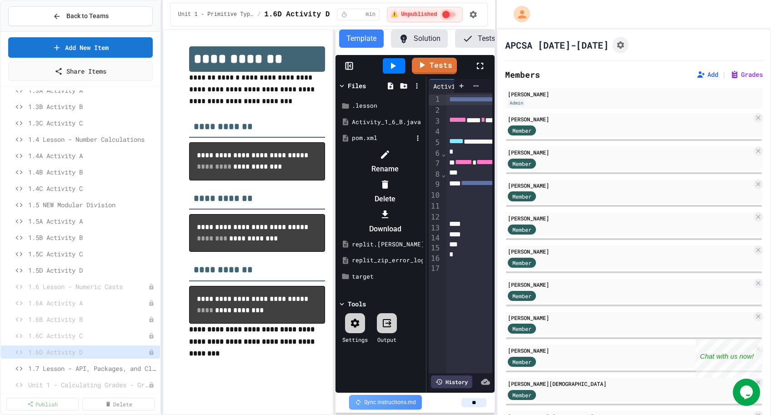
click at [384, 179] on icon at bounding box center [384, 184] width 11 height 11
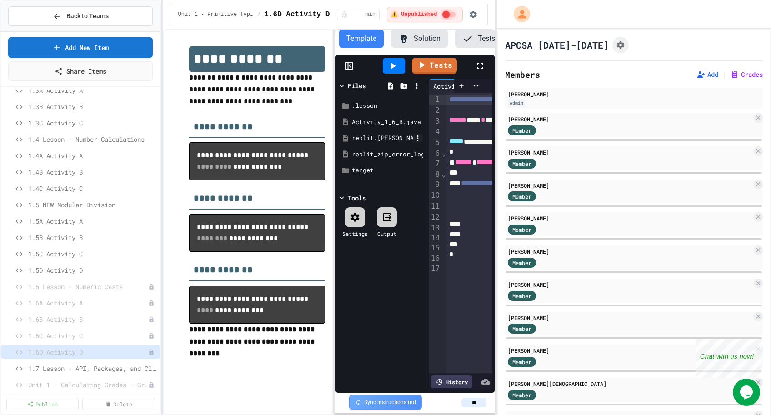
click at [384, 136] on icon at bounding box center [418, 138] width 8 height 8
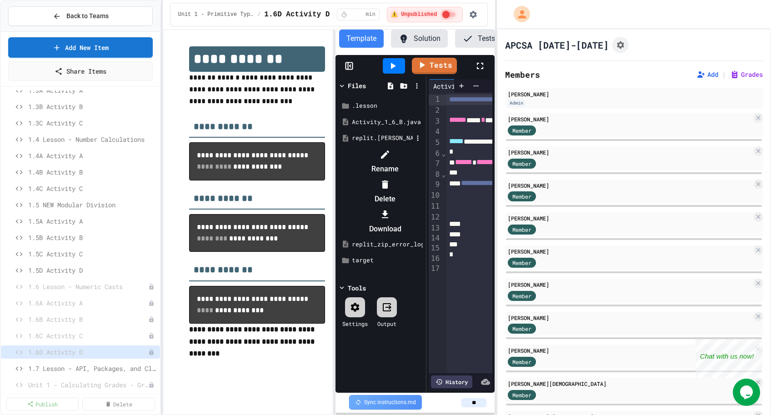
click at [384, 177] on div at bounding box center [385, 184] width 77 height 15
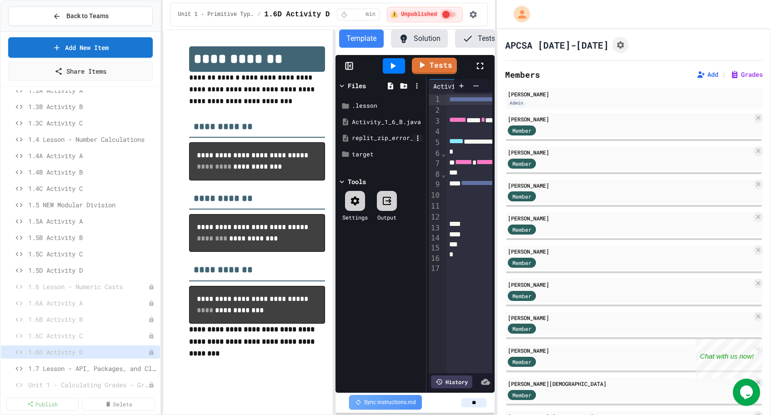
click at [384, 137] on icon at bounding box center [418, 138] width 8 height 8
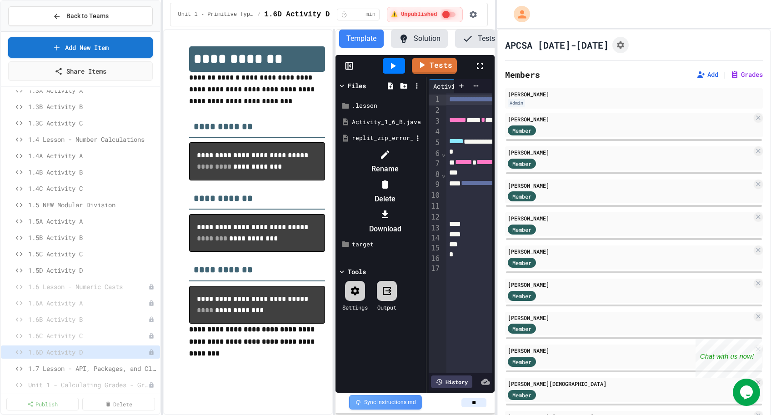
click at [384, 177] on div at bounding box center [385, 184] width 77 height 15
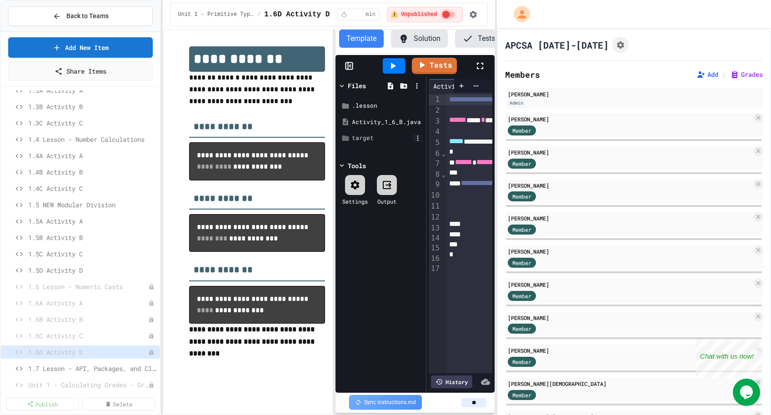
click at [384, 137] on icon at bounding box center [418, 138] width 8 height 8
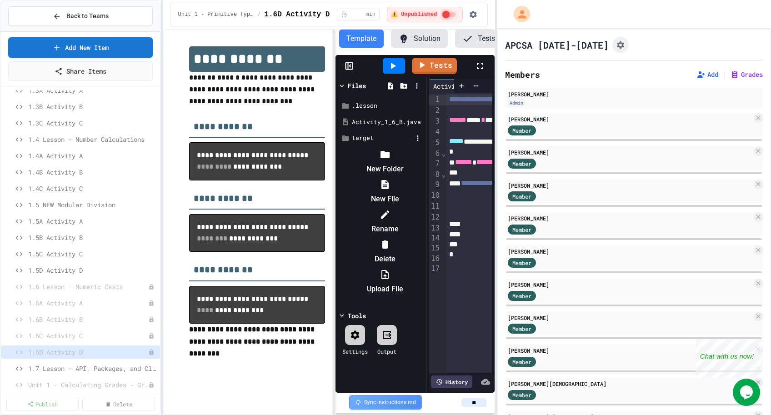
click at [384, 237] on div at bounding box center [385, 244] width 77 height 15
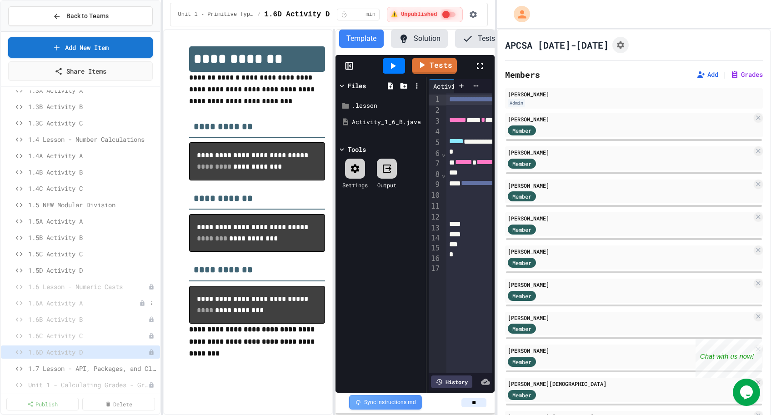
click at [80, 302] on span "1.6A Activity A" at bounding box center [83, 303] width 111 height 10
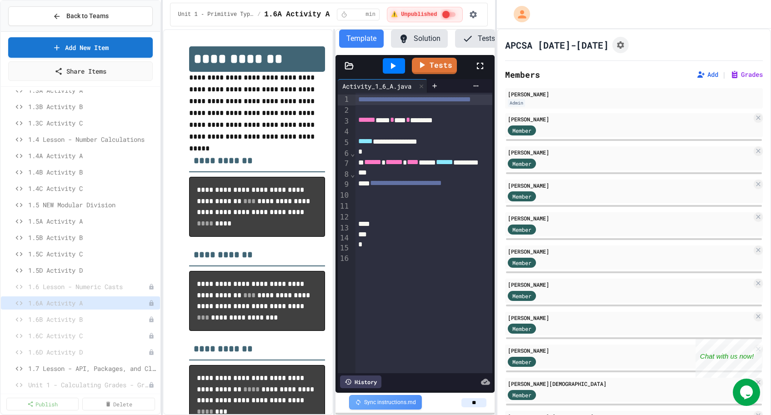
click at [347, 62] on icon at bounding box center [349, 65] width 8 height 6
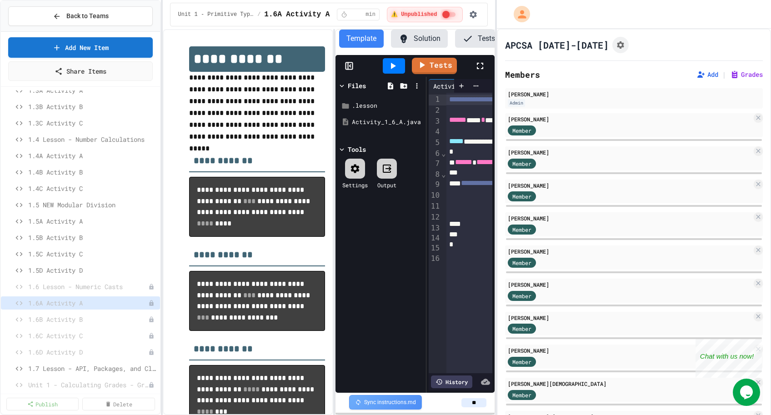
click at [347, 63] on rect at bounding box center [348, 66] width 7 height 7
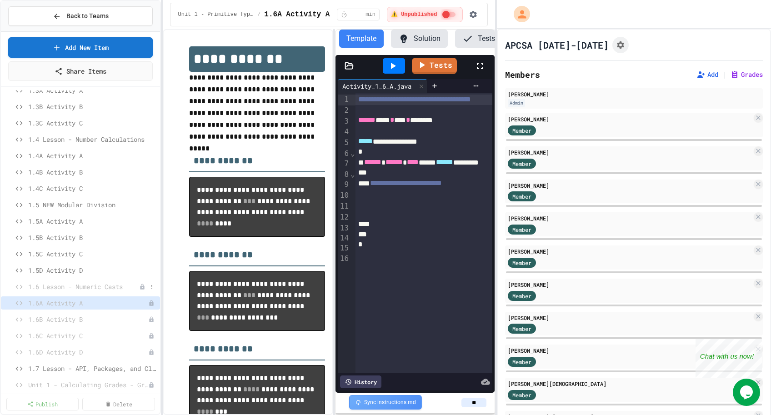
click at [61, 284] on span "1.6 Lesson - Numeric Casts" at bounding box center [83, 287] width 111 height 10
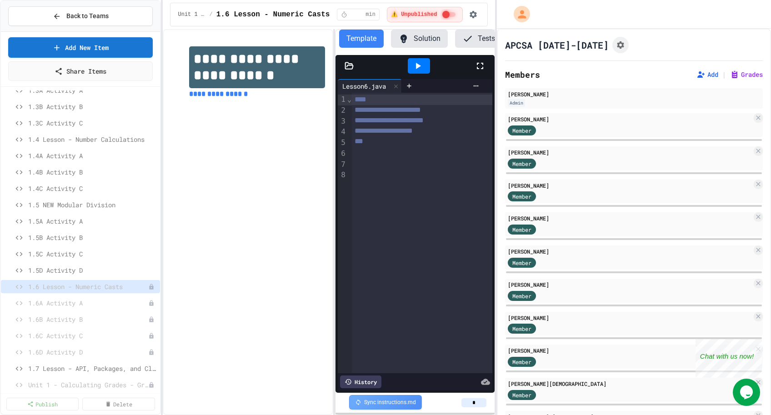
click at [349, 68] on icon at bounding box center [348, 65] width 9 height 9
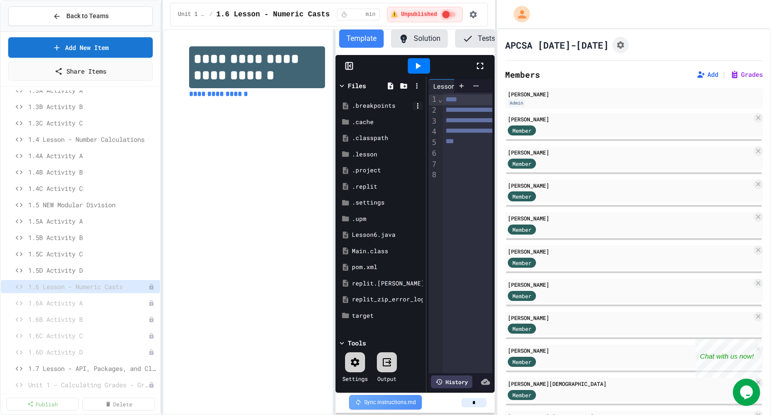
click at [384, 105] on icon at bounding box center [418, 106] width 8 height 8
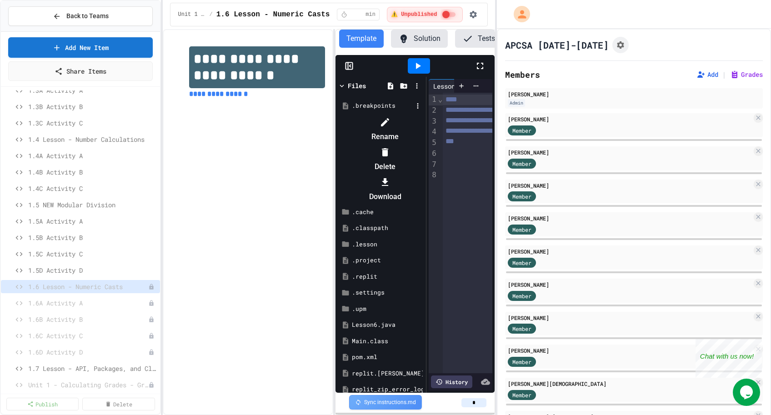
click at [384, 148] on icon at bounding box center [385, 152] width 6 height 8
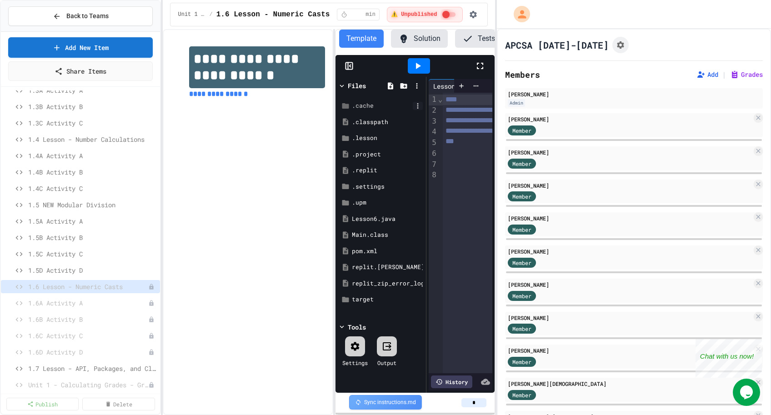
click at [384, 104] on icon at bounding box center [418, 106] width 8 height 8
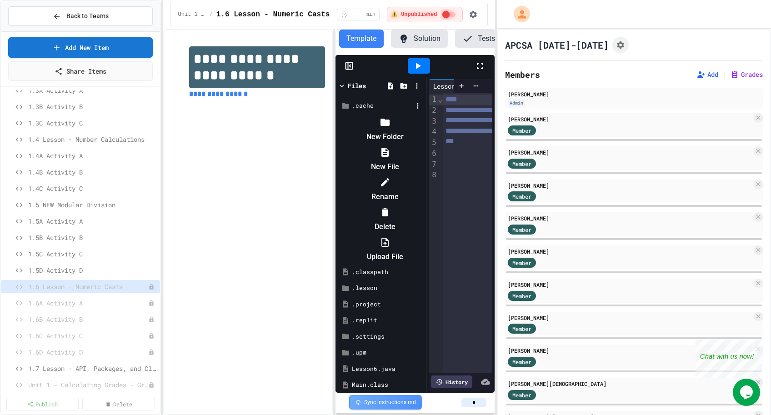
click at [384, 207] on icon at bounding box center [384, 212] width 11 height 11
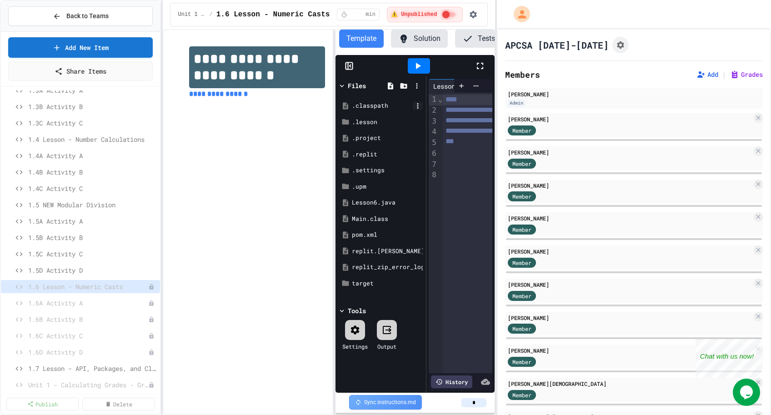
click at [384, 103] on icon at bounding box center [417, 105] width 1 height 5
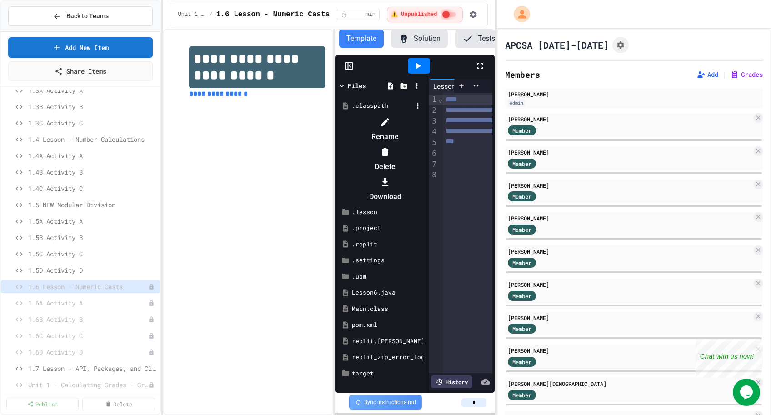
click at [384, 147] on icon at bounding box center [384, 152] width 11 height 11
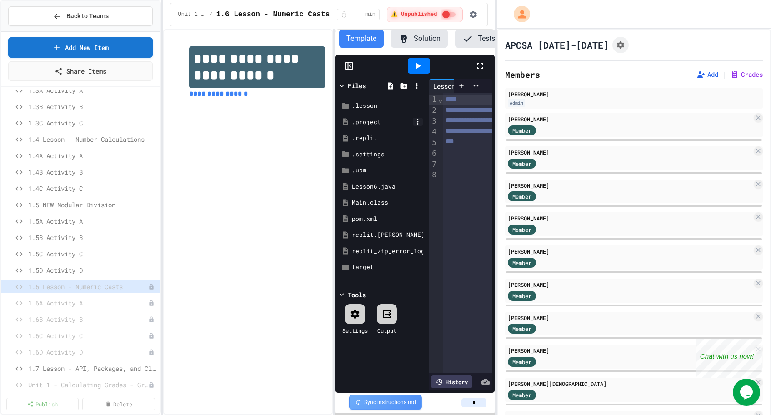
click at [384, 118] on icon at bounding box center [418, 122] width 8 height 8
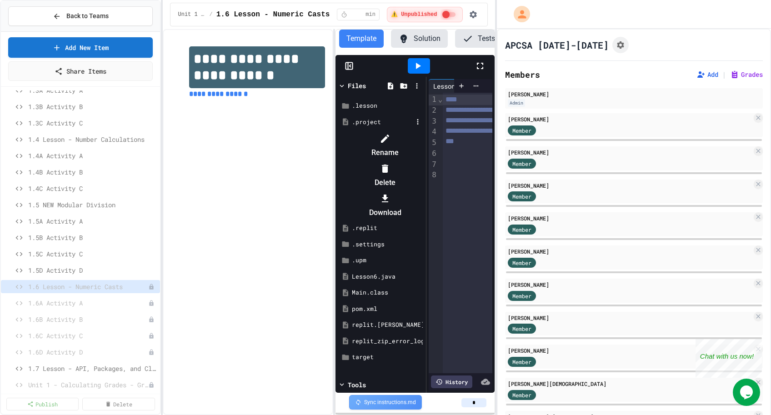
click at [384, 165] on icon at bounding box center [385, 169] width 6 height 8
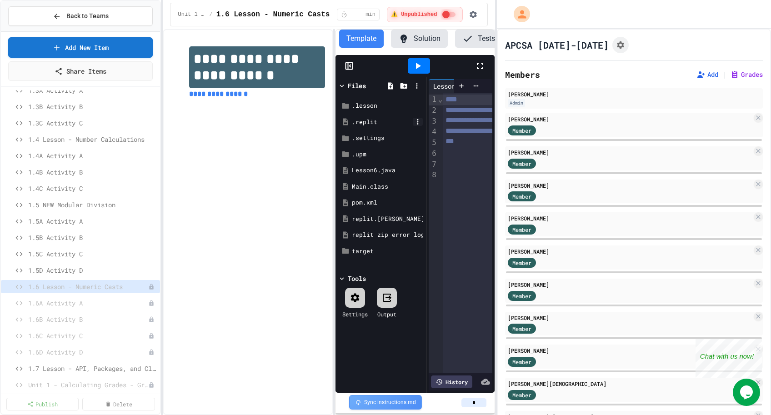
click at [384, 121] on icon at bounding box center [418, 122] width 8 height 8
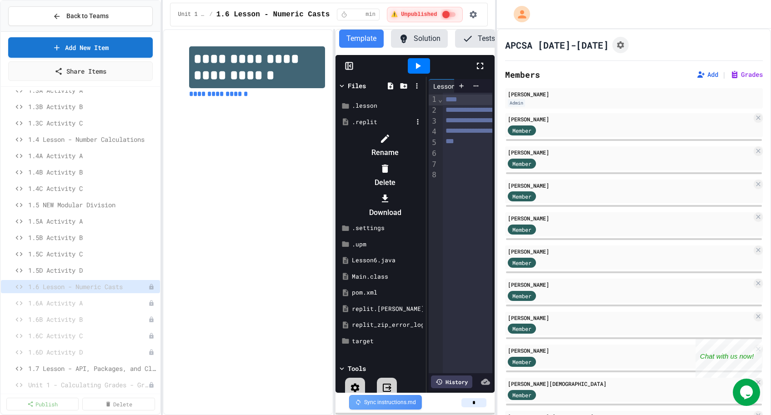
click at [384, 163] on icon at bounding box center [384, 168] width 11 height 11
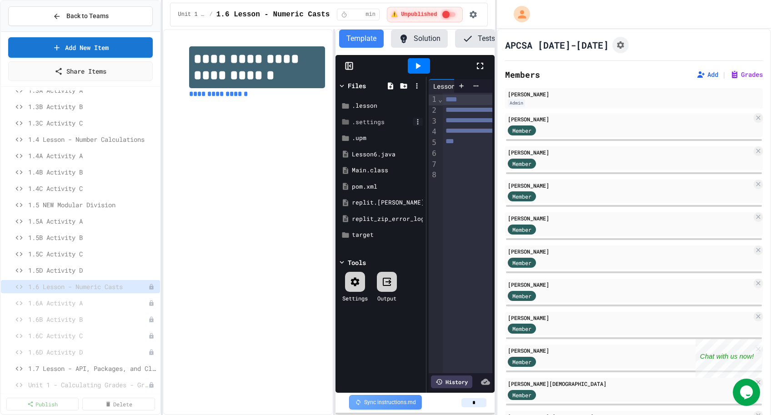
click at [384, 120] on icon at bounding box center [418, 122] width 8 height 8
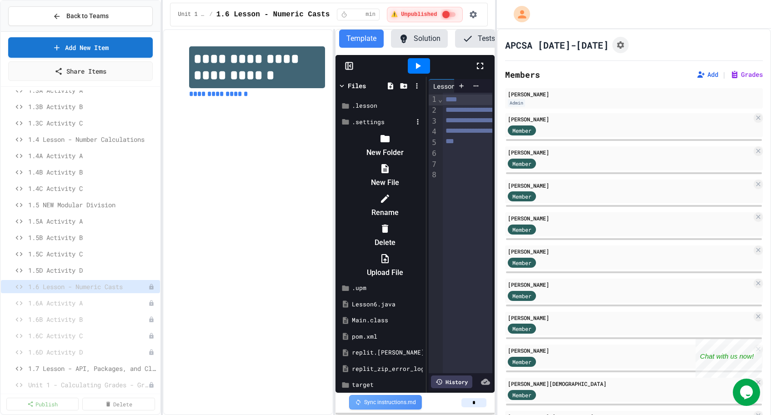
click at [384, 223] on icon at bounding box center [384, 228] width 11 height 11
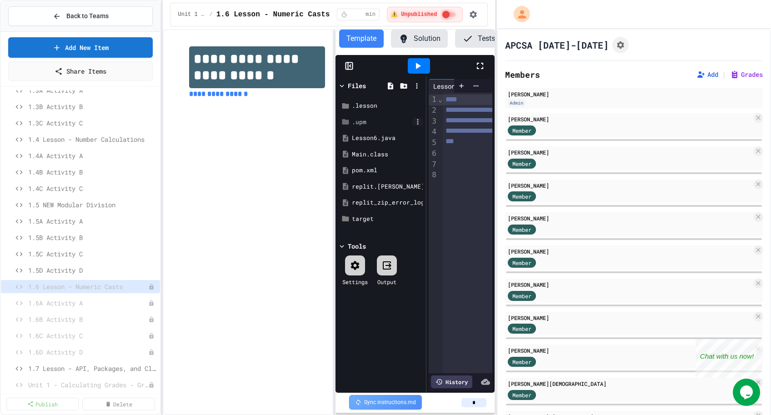
click at [384, 120] on icon at bounding box center [418, 122] width 8 height 8
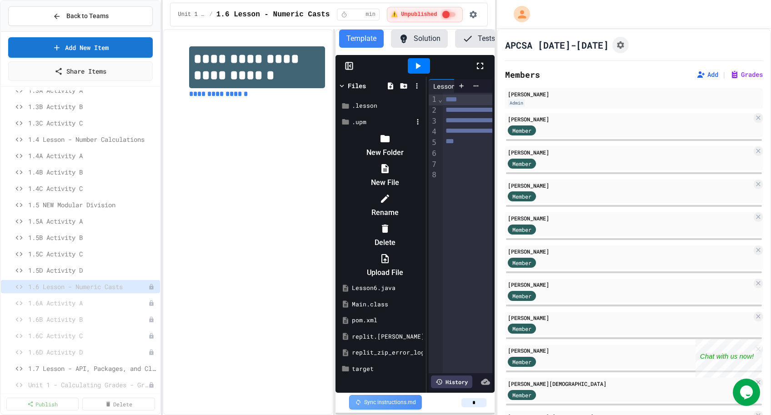
click at [384, 221] on div at bounding box center [385, 228] width 77 height 15
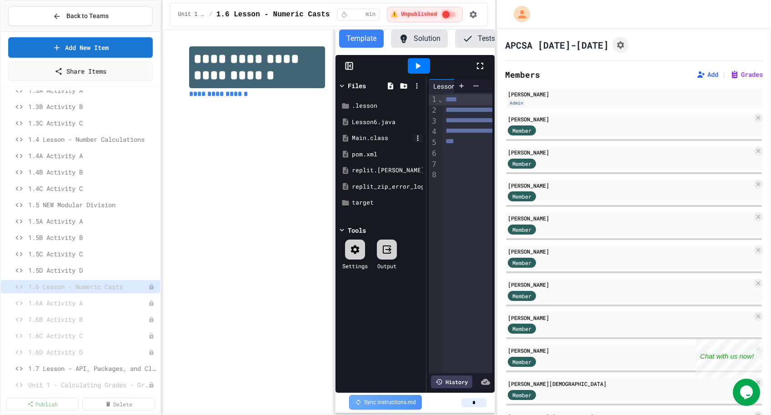
click at [384, 138] on icon at bounding box center [417, 137] width 1 height 5
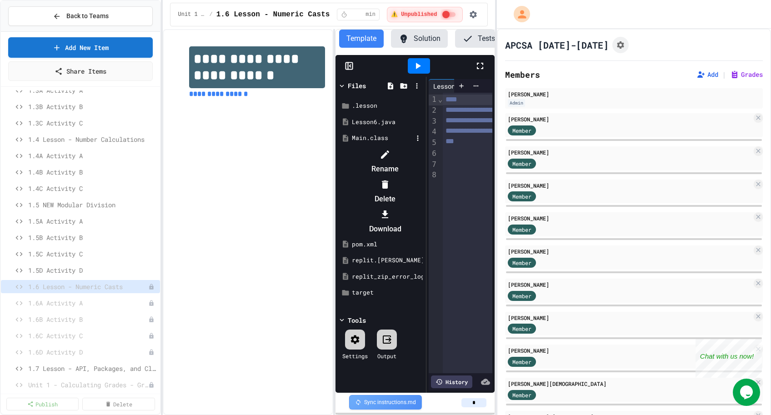
click at [384, 180] on icon at bounding box center [385, 184] width 6 height 8
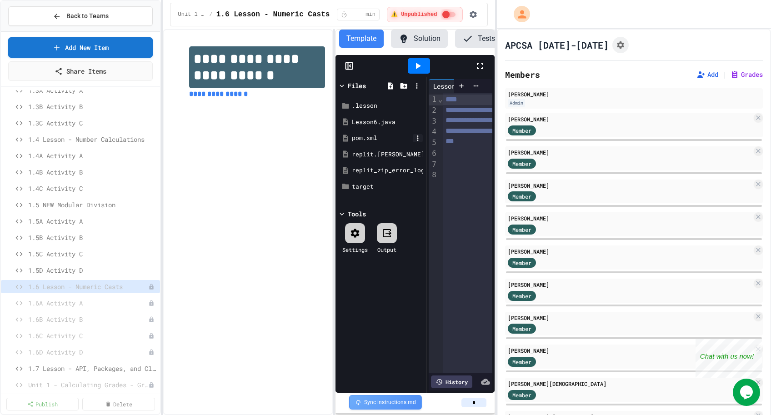
click at [384, 138] on icon at bounding box center [417, 137] width 1 height 5
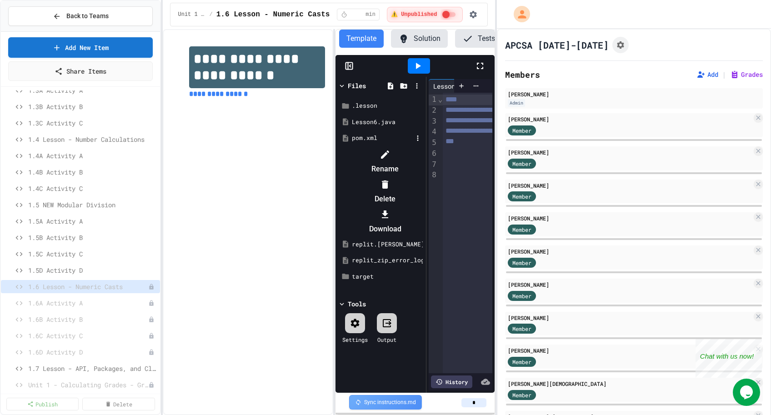
click at [384, 179] on icon at bounding box center [384, 184] width 11 height 11
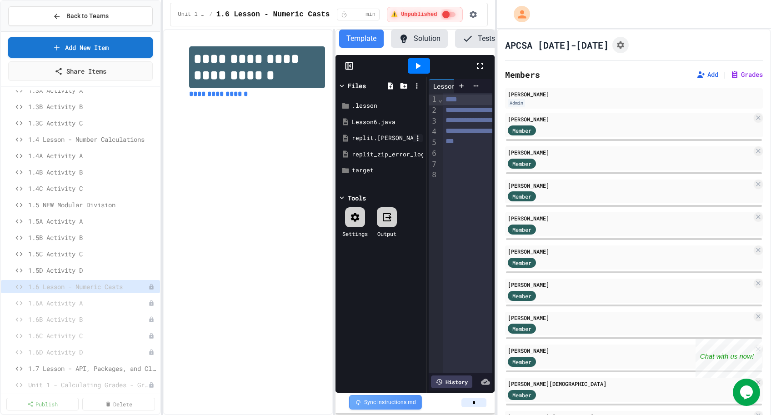
click at [384, 138] on icon at bounding box center [418, 138] width 8 height 8
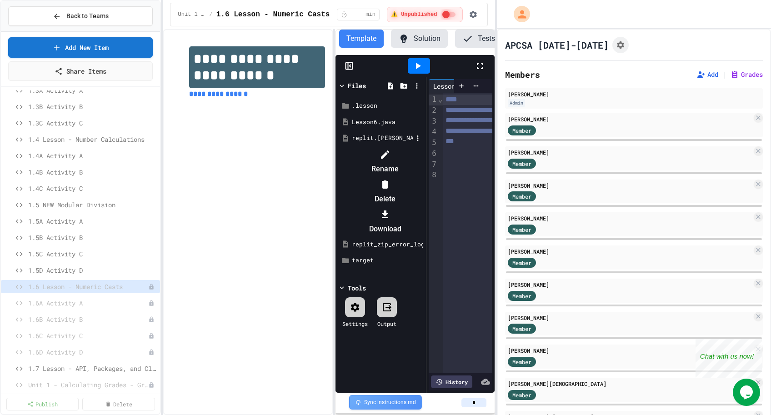
click at [384, 179] on icon at bounding box center [384, 184] width 11 height 11
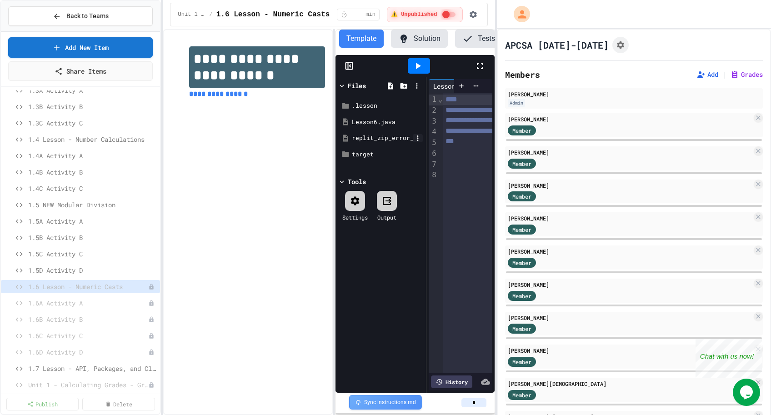
click at [384, 137] on icon at bounding box center [418, 138] width 8 height 8
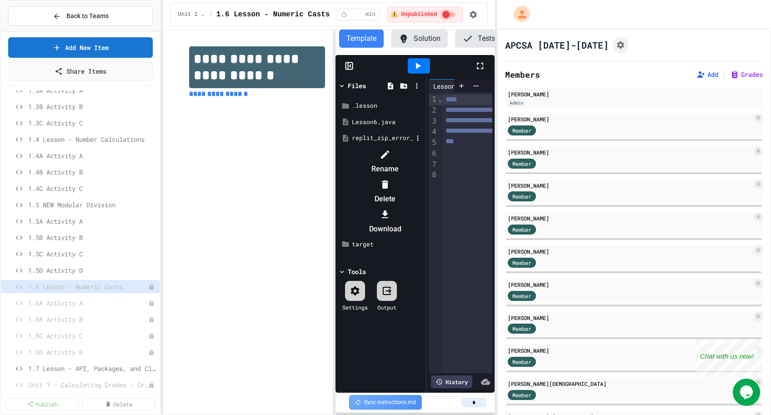
click at [384, 177] on div at bounding box center [385, 184] width 77 height 15
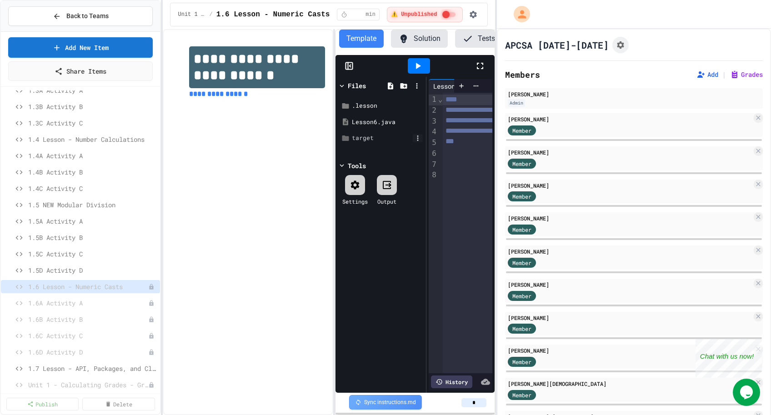
click at [384, 140] on icon at bounding box center [418, 138] width 8 height 8
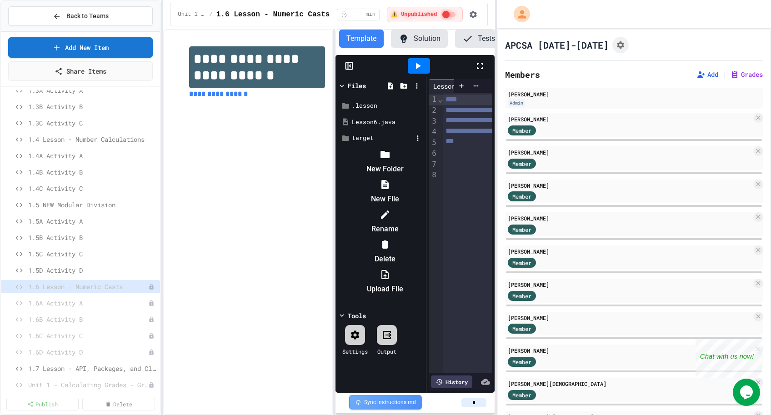
click at [384, 237] on div at bounding box center [385, 244] width 77 height 15
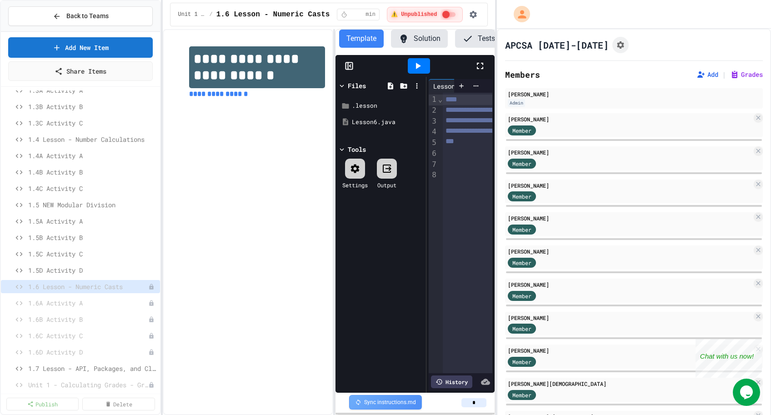
click at [349, 63] on rect at bounding box center [348, 66] width 7 height 7
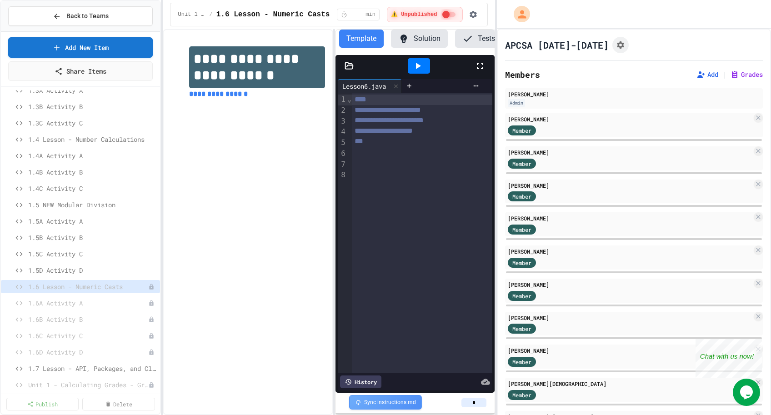
click at [384, 167] on div at bounding box center [422, 162] width 140 height 10
